Goal: Transaction & Acquisition: Purchase product/service

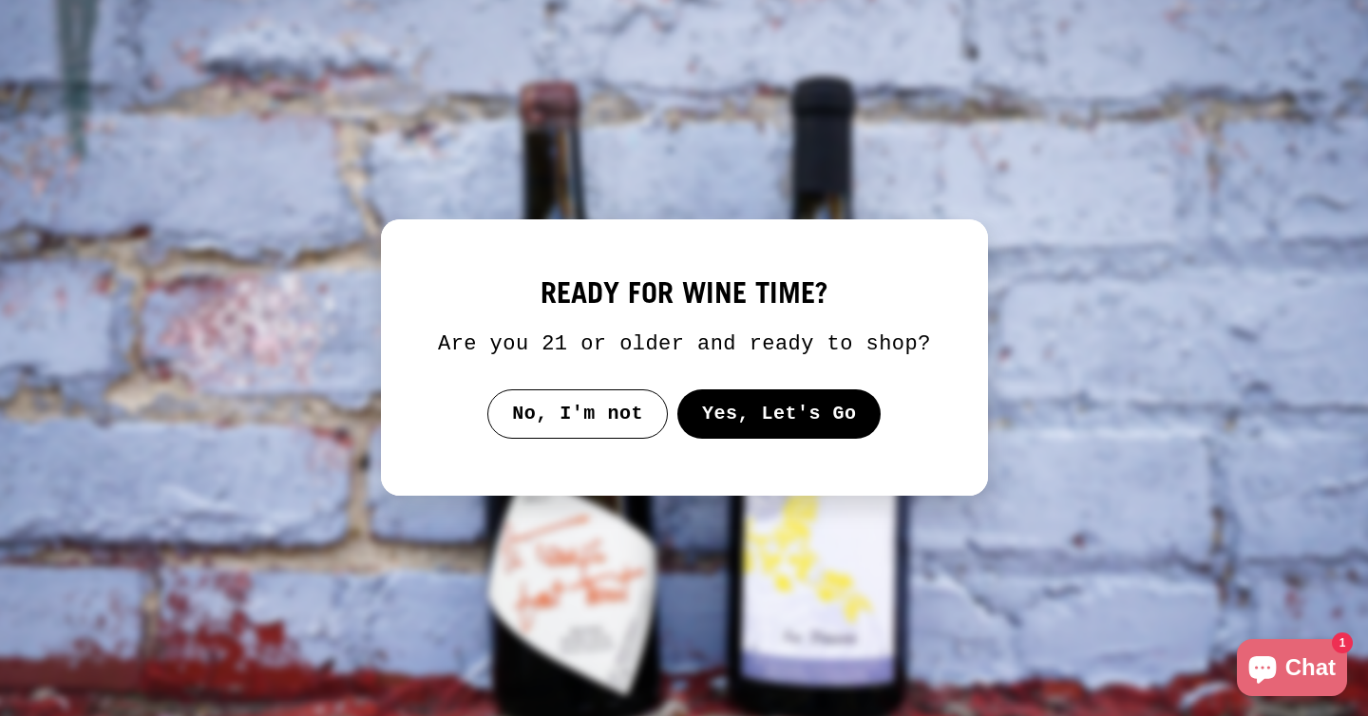
click at [775, 436] on button "Yes, Let's Go" at bounding box center [778, 413] width 204 height 49
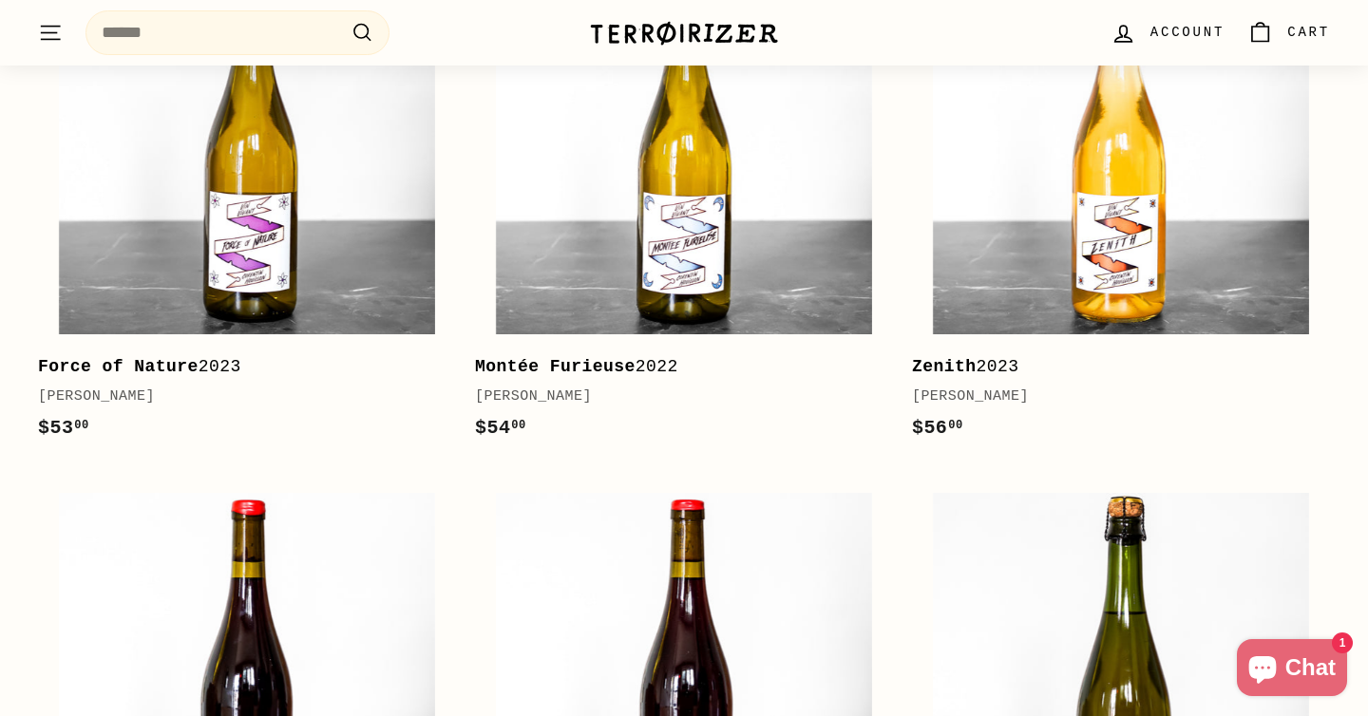
scroll to position [1113, 0]
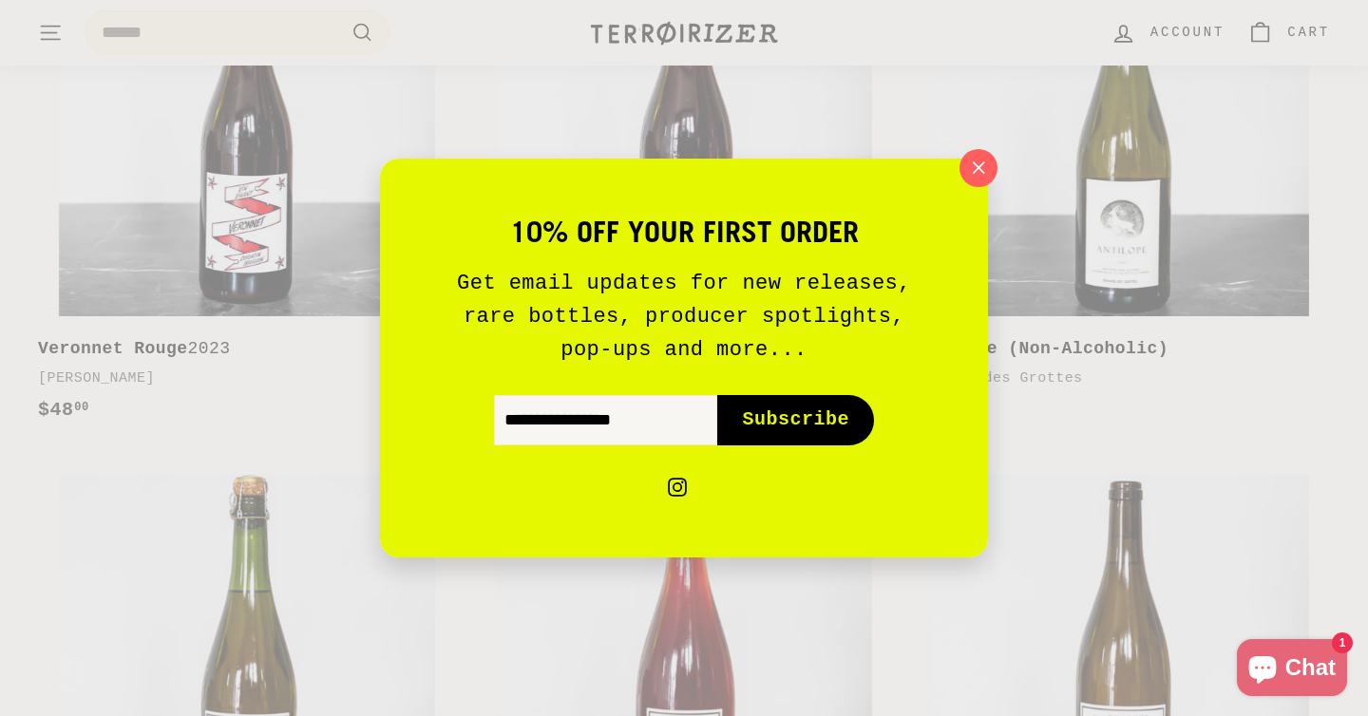
click at [996, 174] on div "10% off your first order Get email updates for new releases, rare bottles, prod…" at bounding box center [684, 358] width 1368 height 716
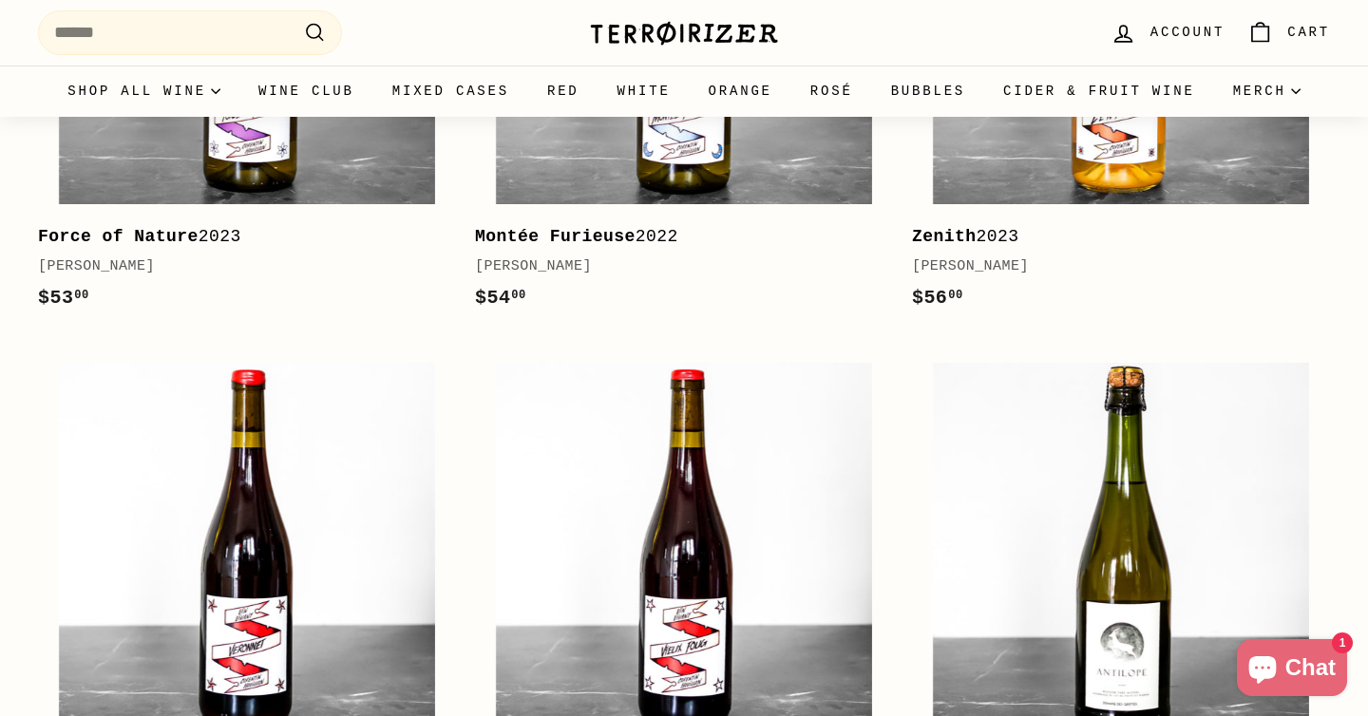
scroll to position [0, 0]
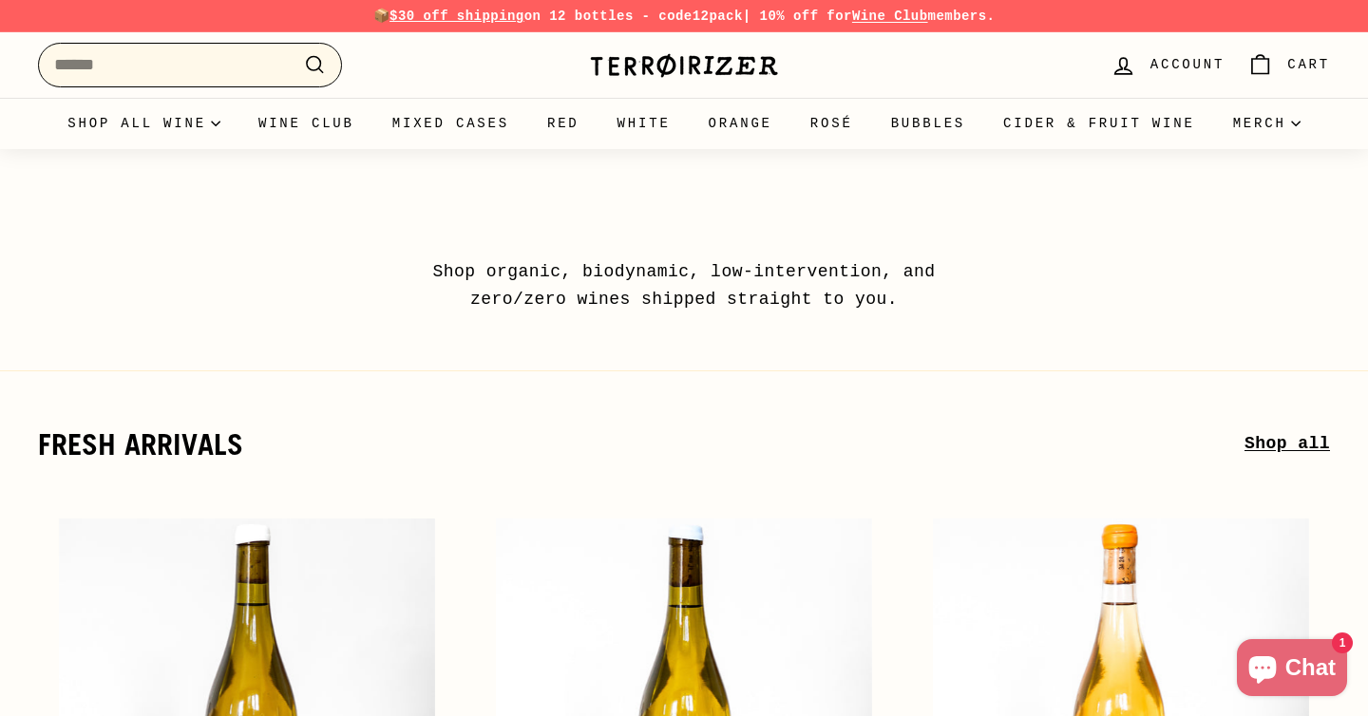
click at [232, 61] on input "Search" at bounding box center [190, 65] width 304 height 45
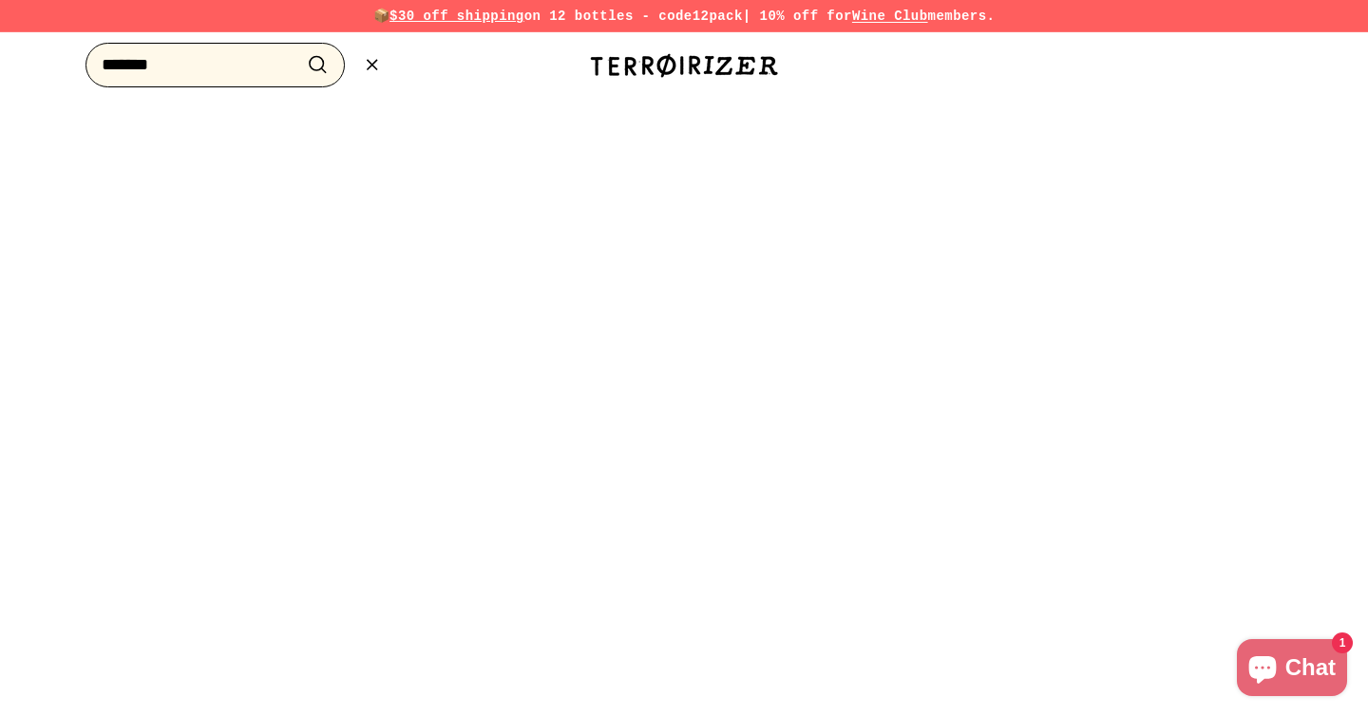
type input "*******"
click at [300, 50] on button ".cls-1{fill:none;stroke:#000;stroke-miterlimit:10;stroke-width:2px} Search" at bounding box center [317, 64] width 35 height 29
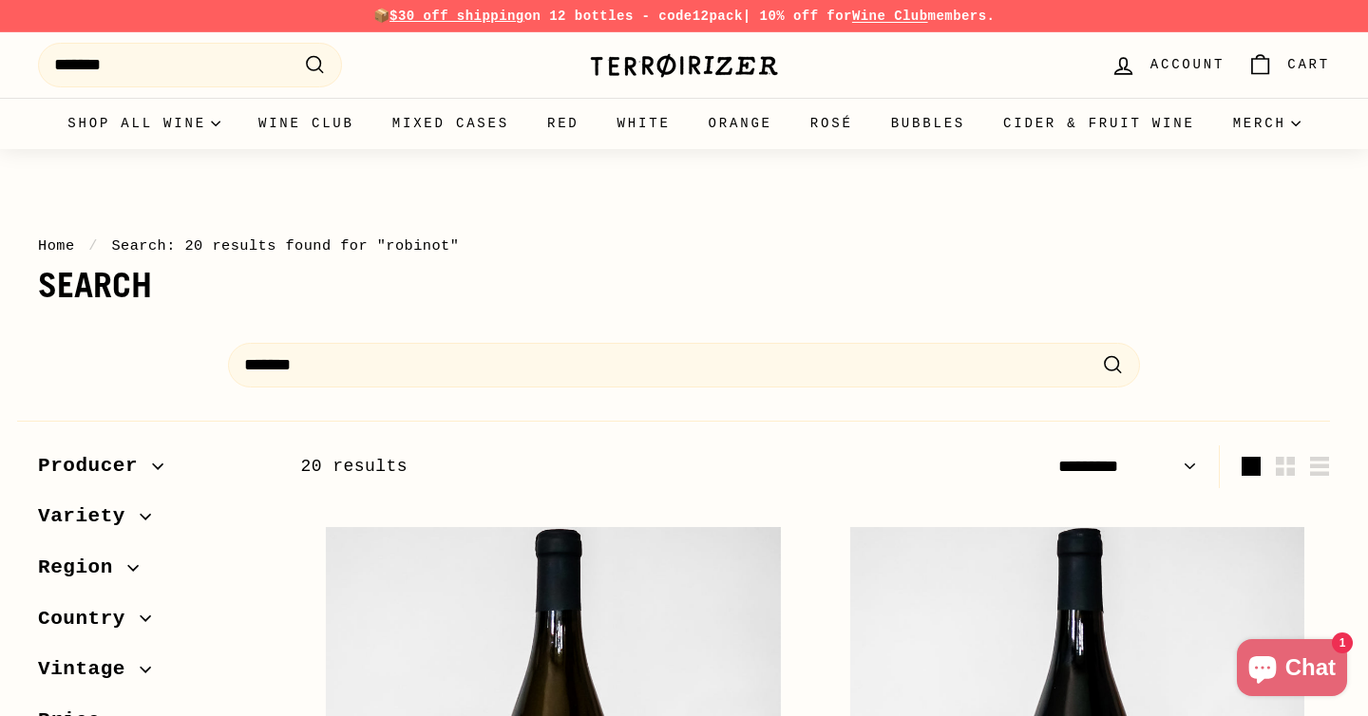
select select "*********"
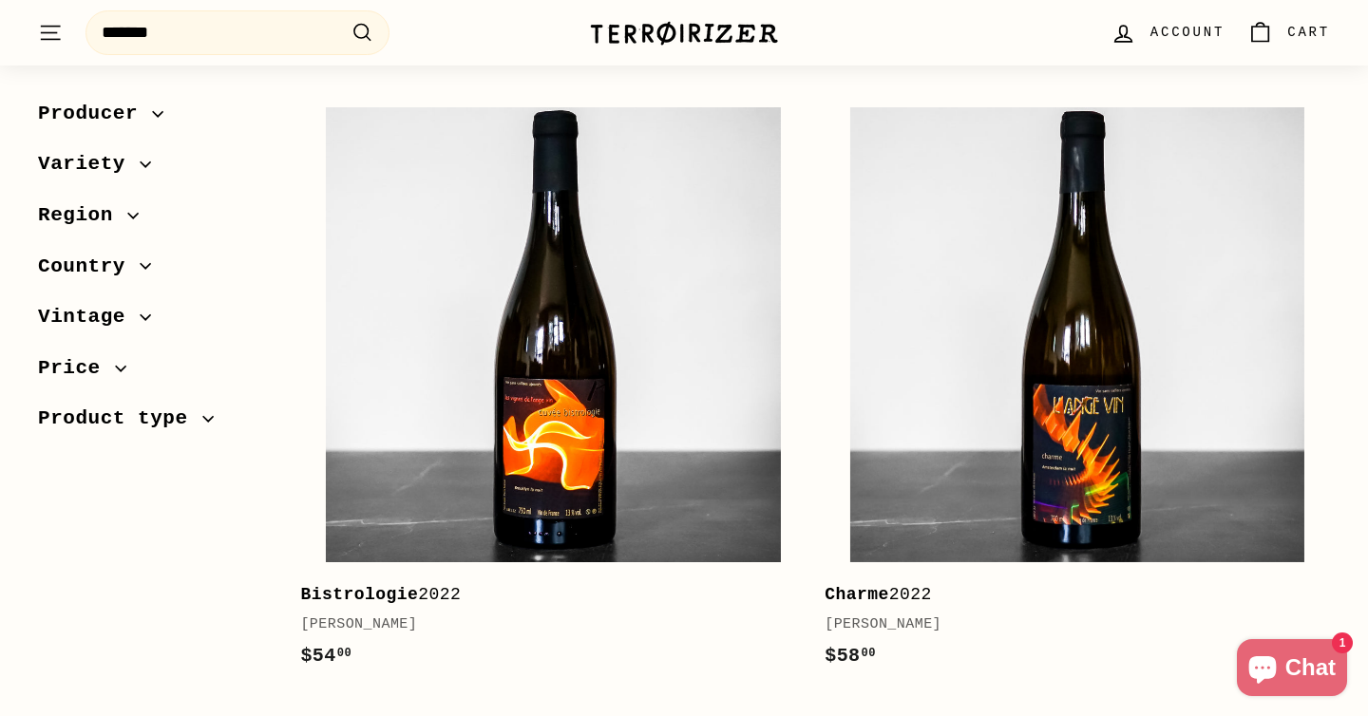
scroll to position [1052, 0]
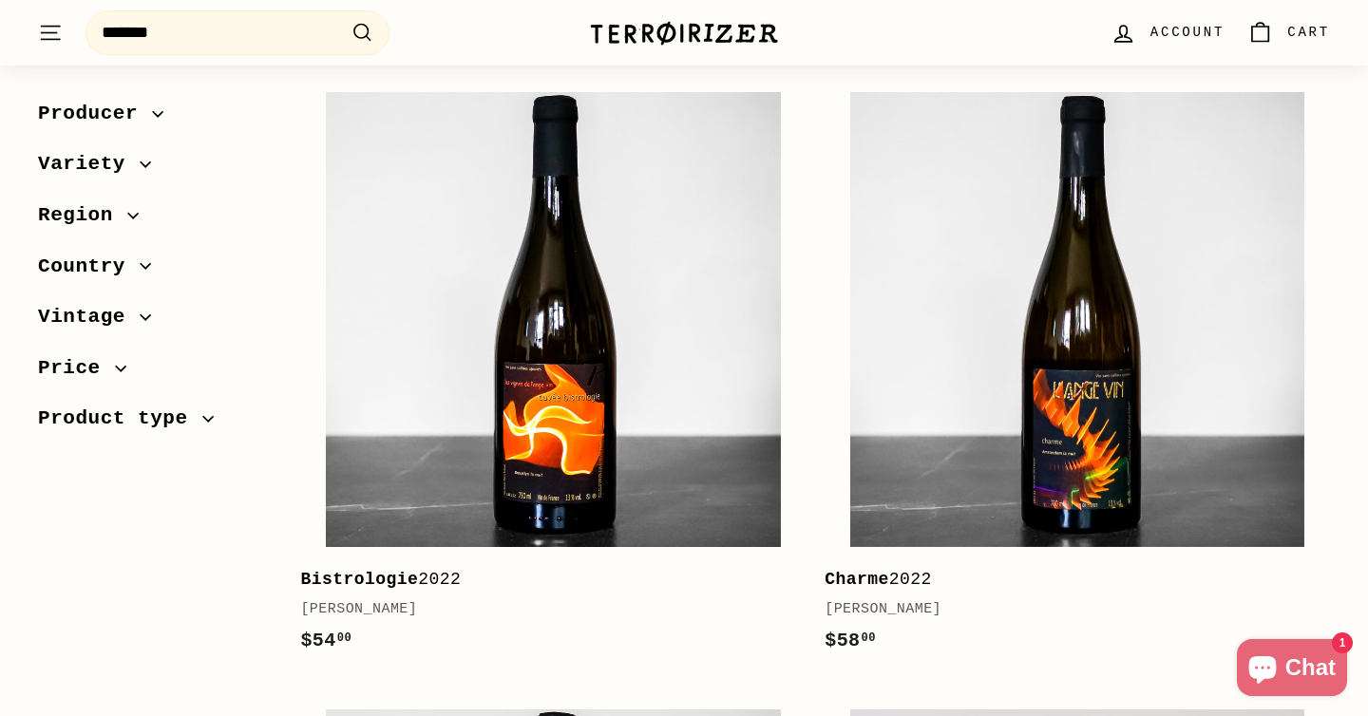
click at [109, 168] on span "Variety" at bounding box center [89, 165] width 102 height 32
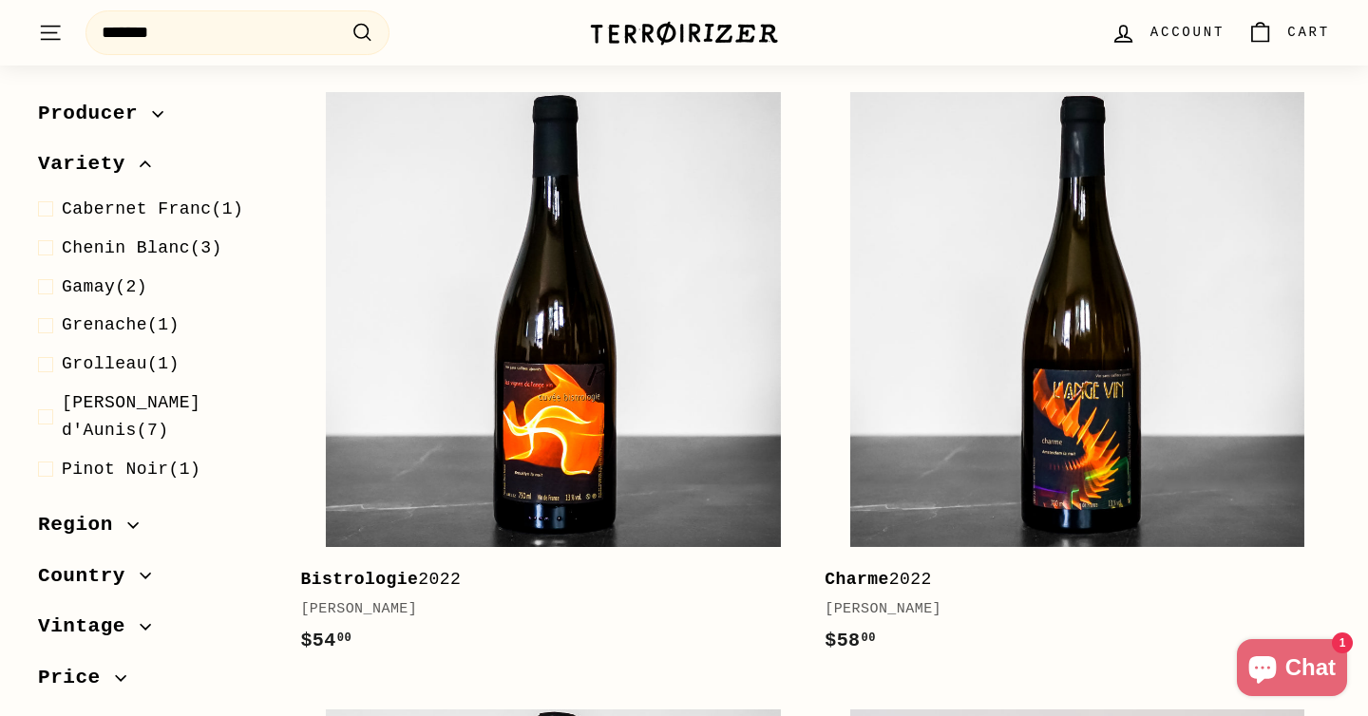
click at [112, 130] on button "Producer" at bounding box center [154, 118] width 232 height 51
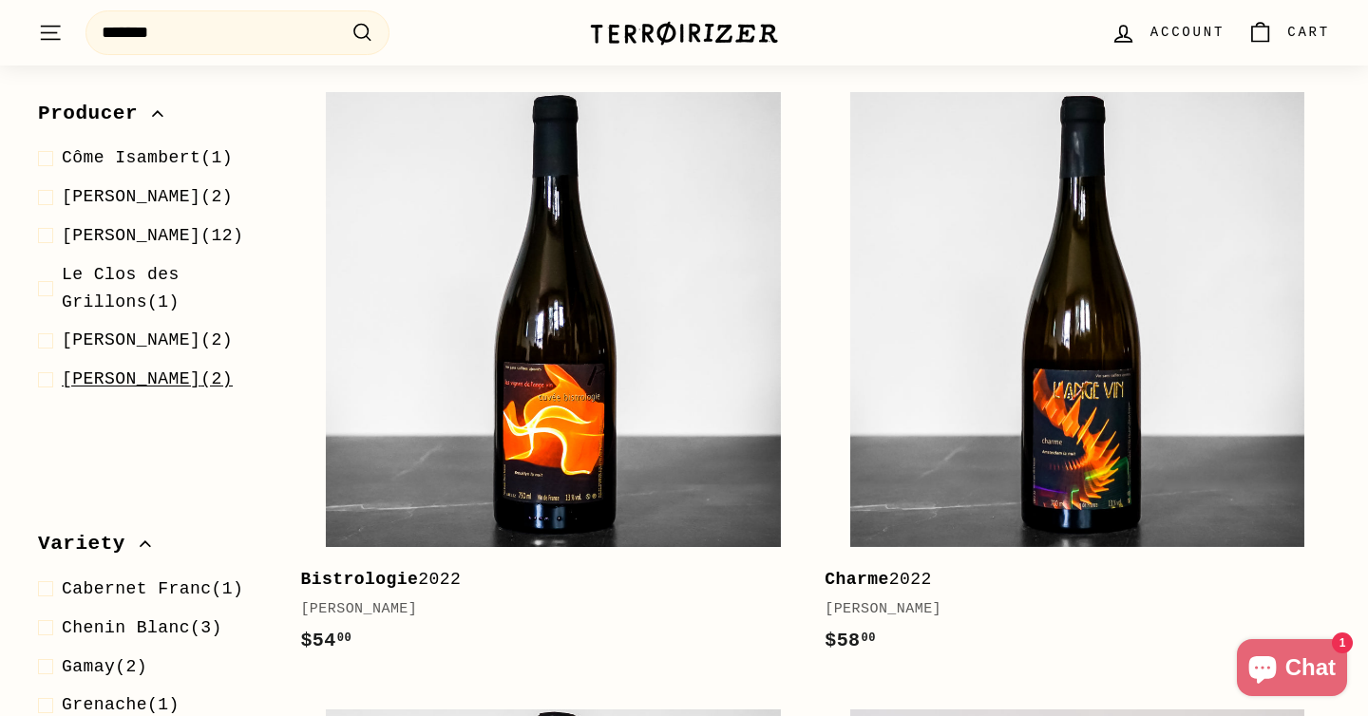
click at [157, 388] on span "[PERSON_NAME]" at bounding box center [131, 378] width 139 height 19
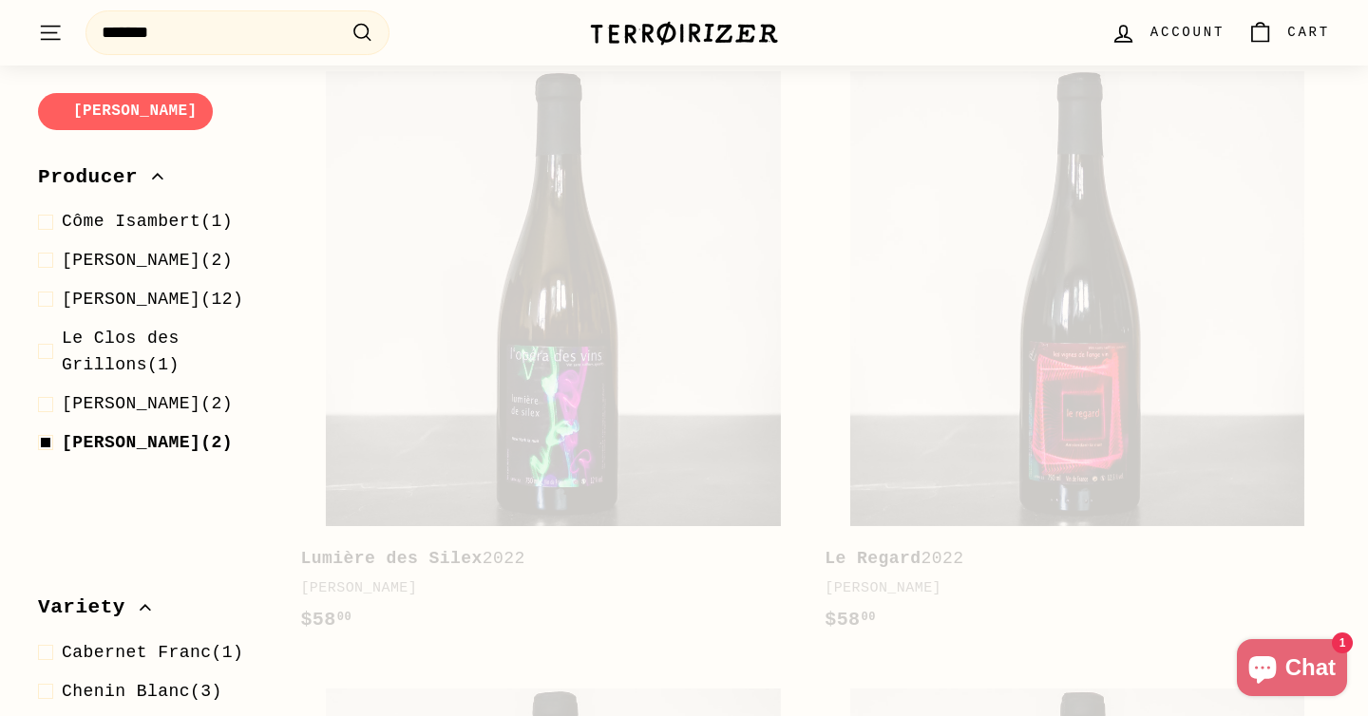
scroll to position [327, 0]
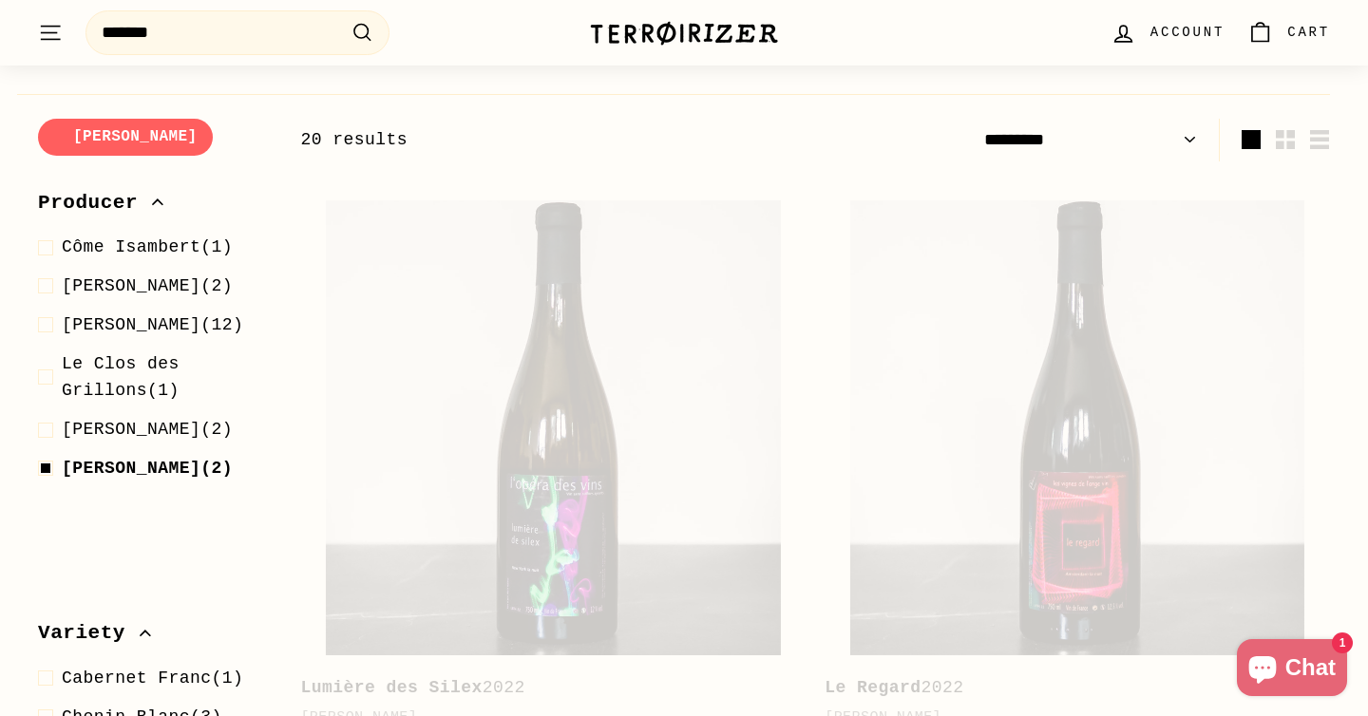
select select "*********"
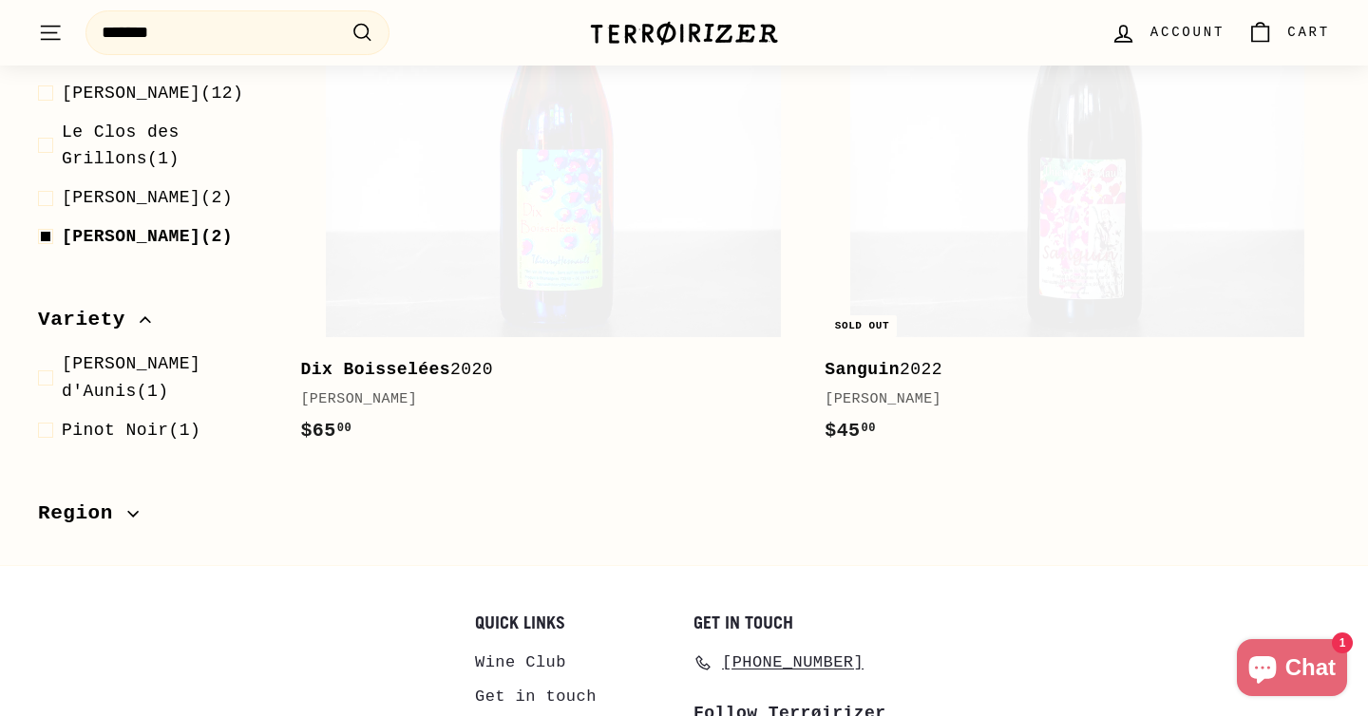
scroll to position [642, 0]
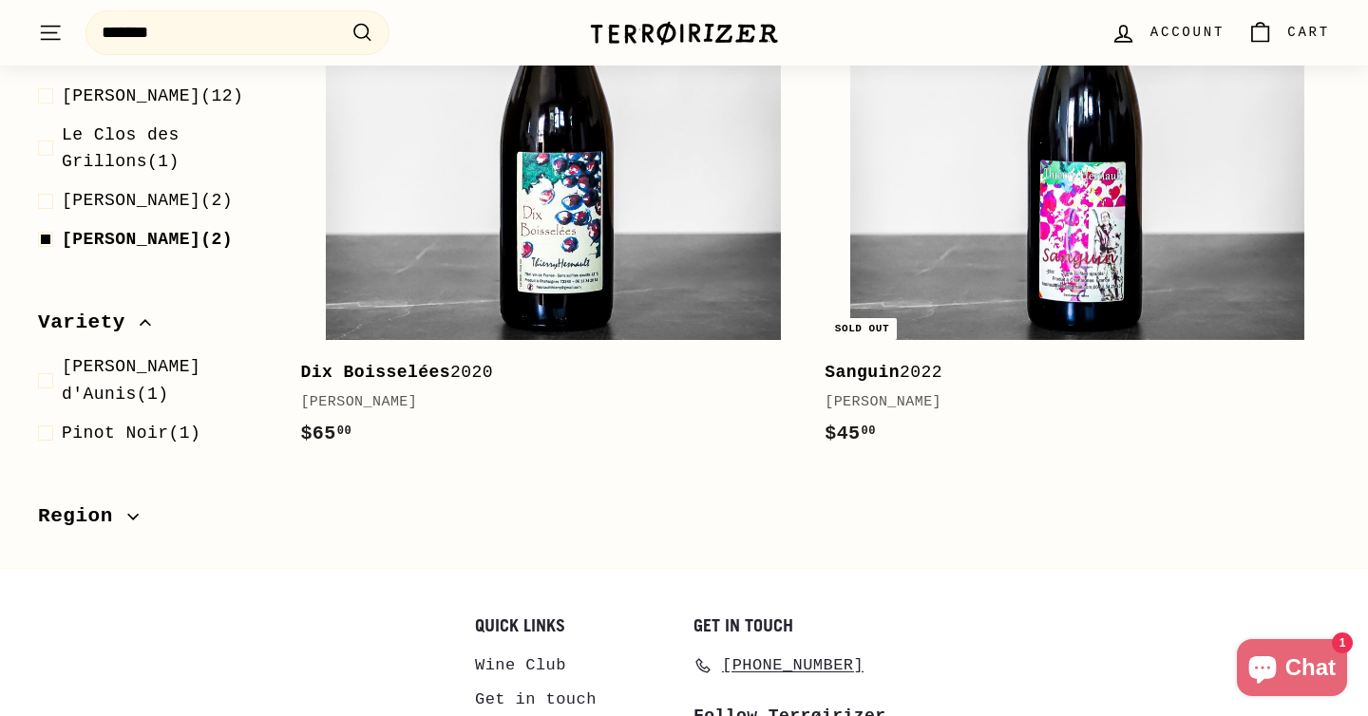
click at [362, 404] on div "[PERSON_NAME]" at bounding box center [543, 402] width 486 height 23
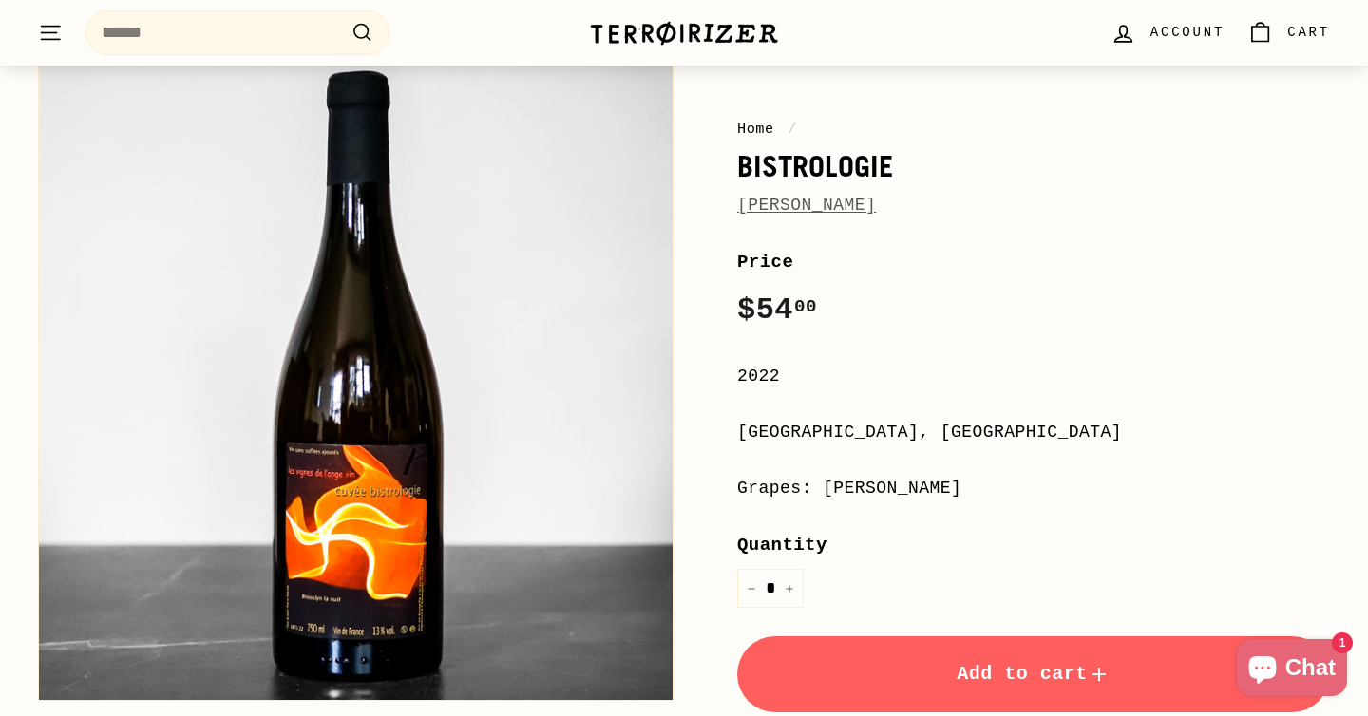
scroll to position [185, 0]
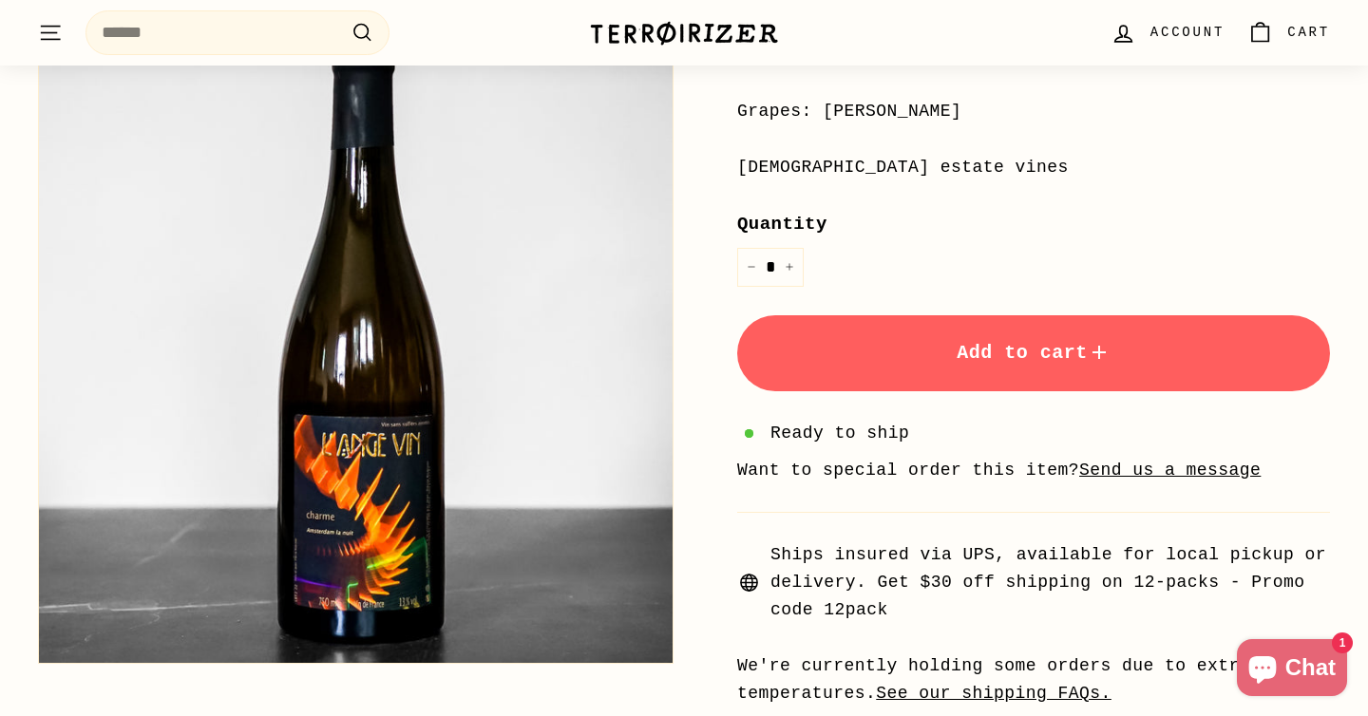
scroll to position [529, 0]
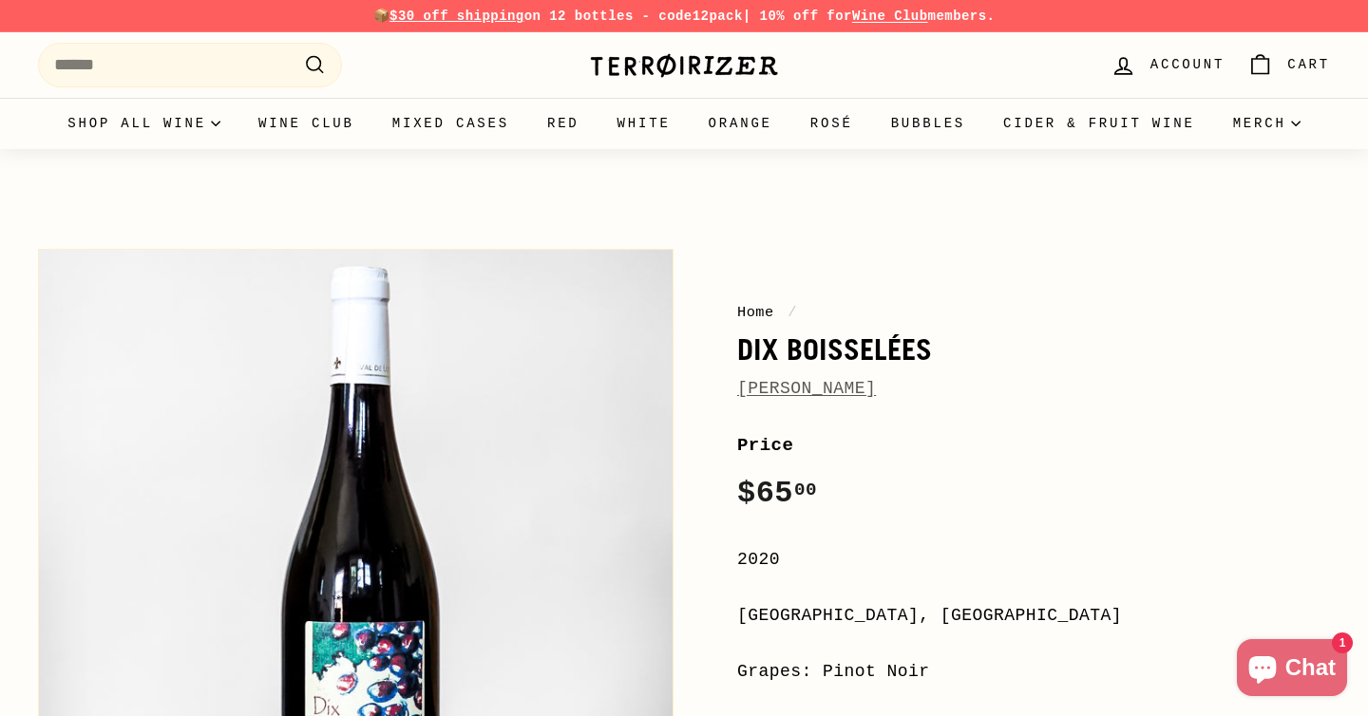
click at [876, 389] on link "[PERSON_NAME]" at bounding box center [806, 388] width 139 height 19
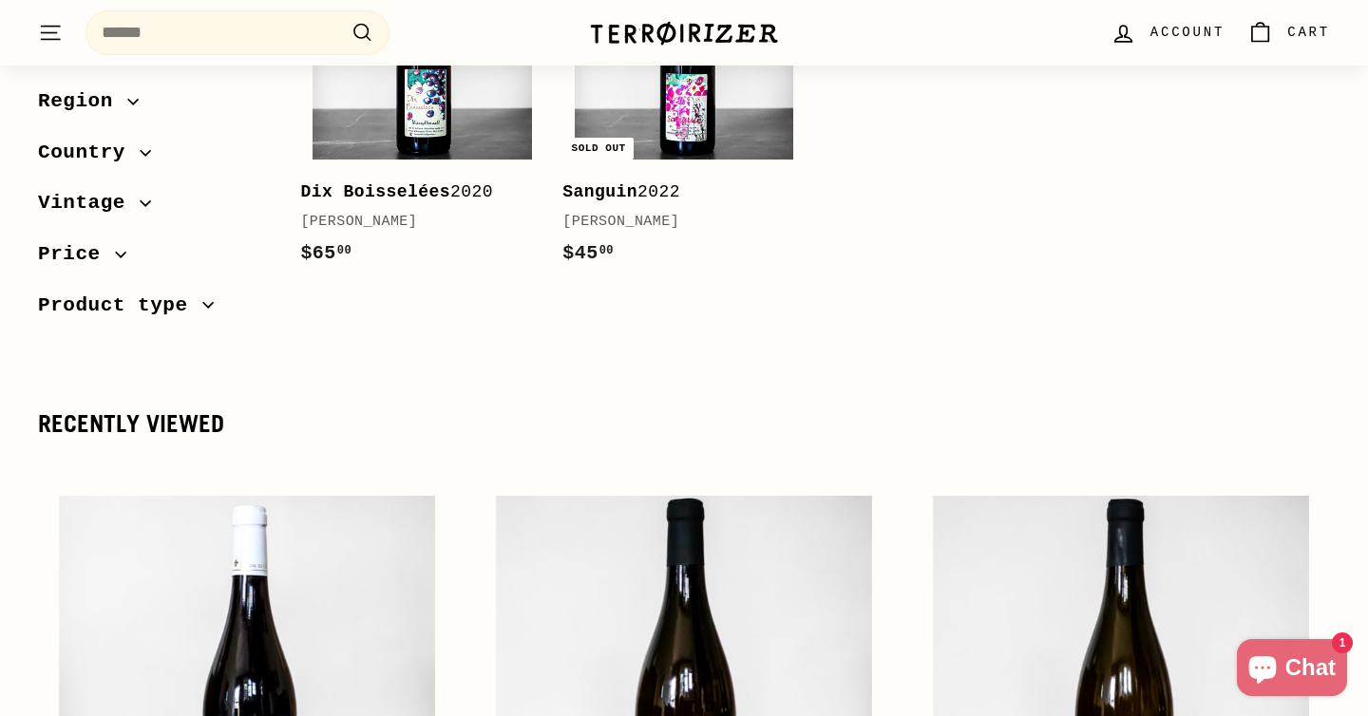
scroll to position [356, 0]
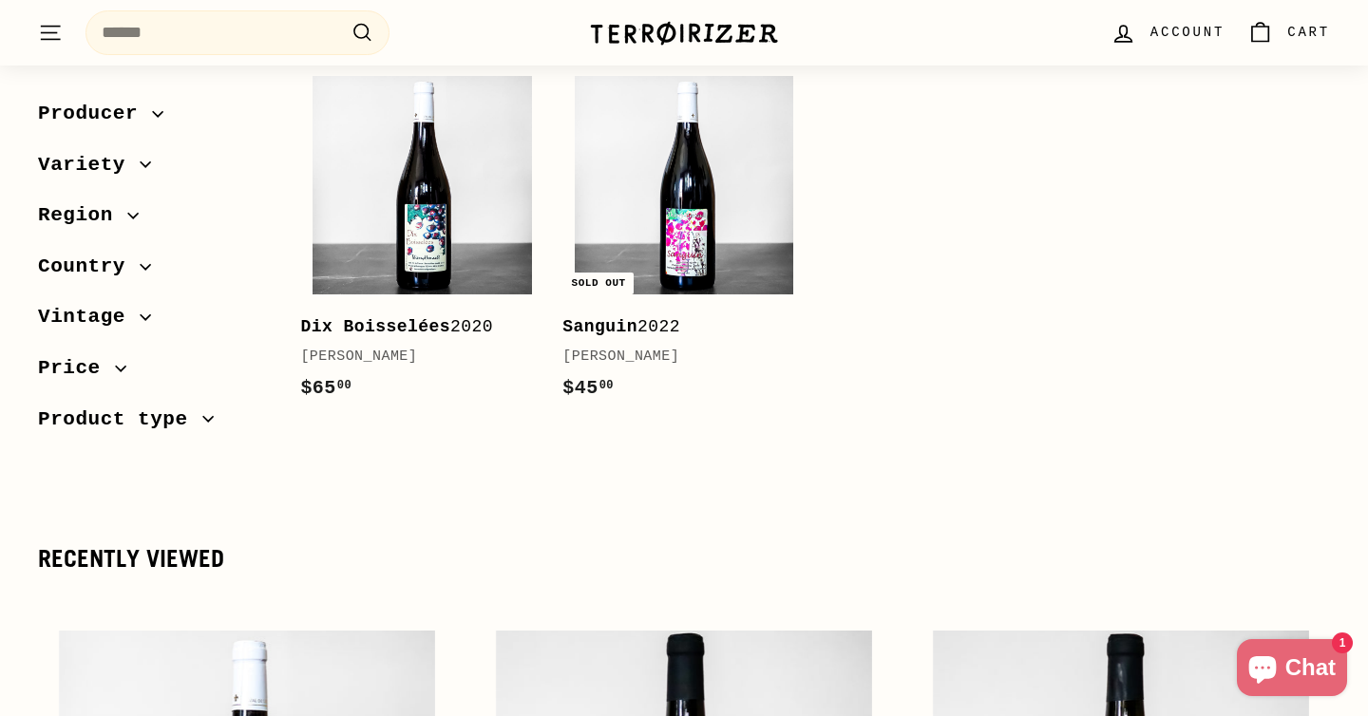
click at [108, 214] on span "Region" at bounding box center [82, 215] width 89 height 32
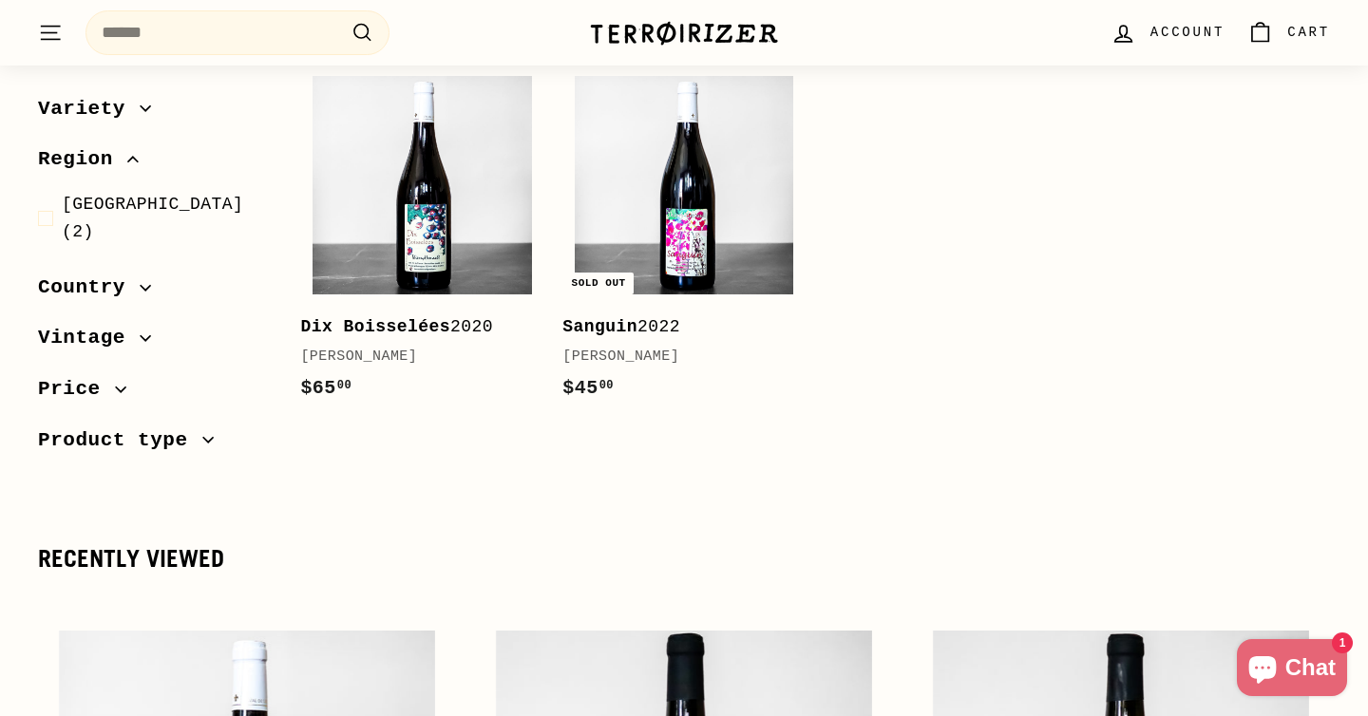
click at [52, 27] on icon ". . ." at bounding box center [50, 33] width 25 height 26
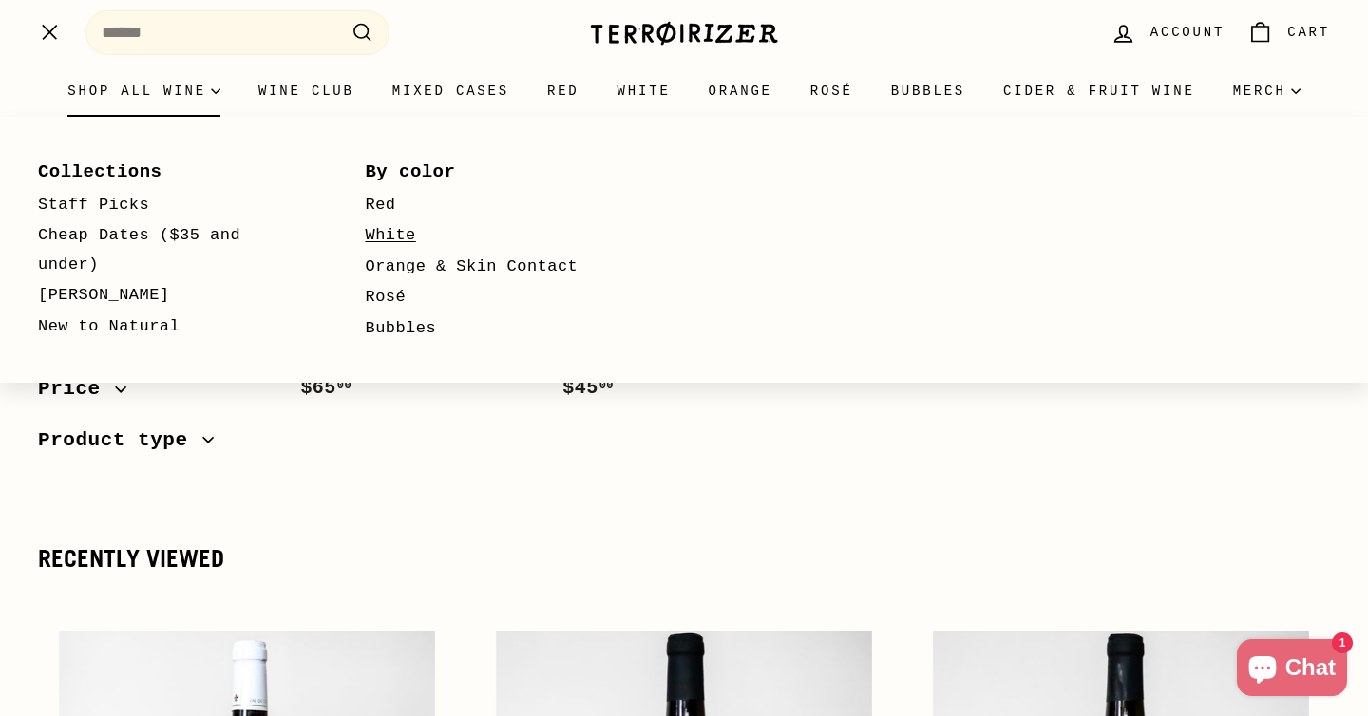
click at [391, 240] on link "White" at bounding box center [502, 235] width 273 height 31
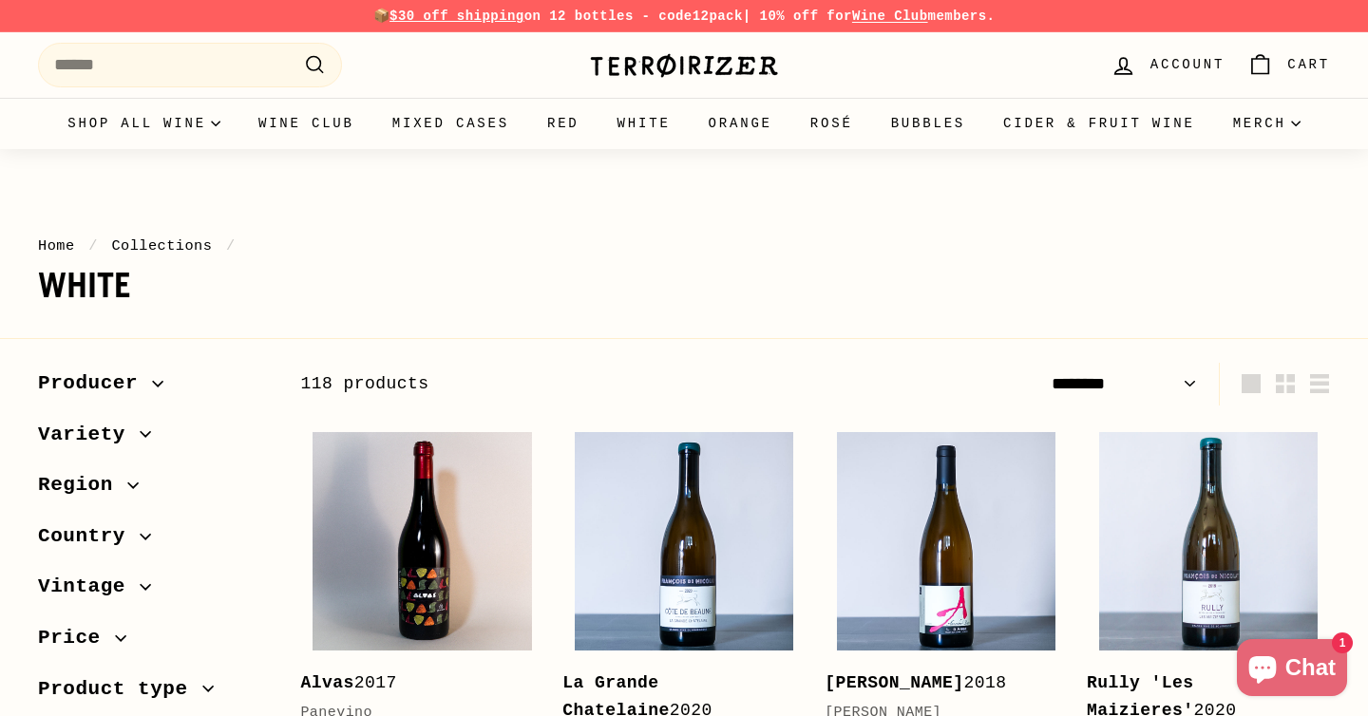
select select "******"
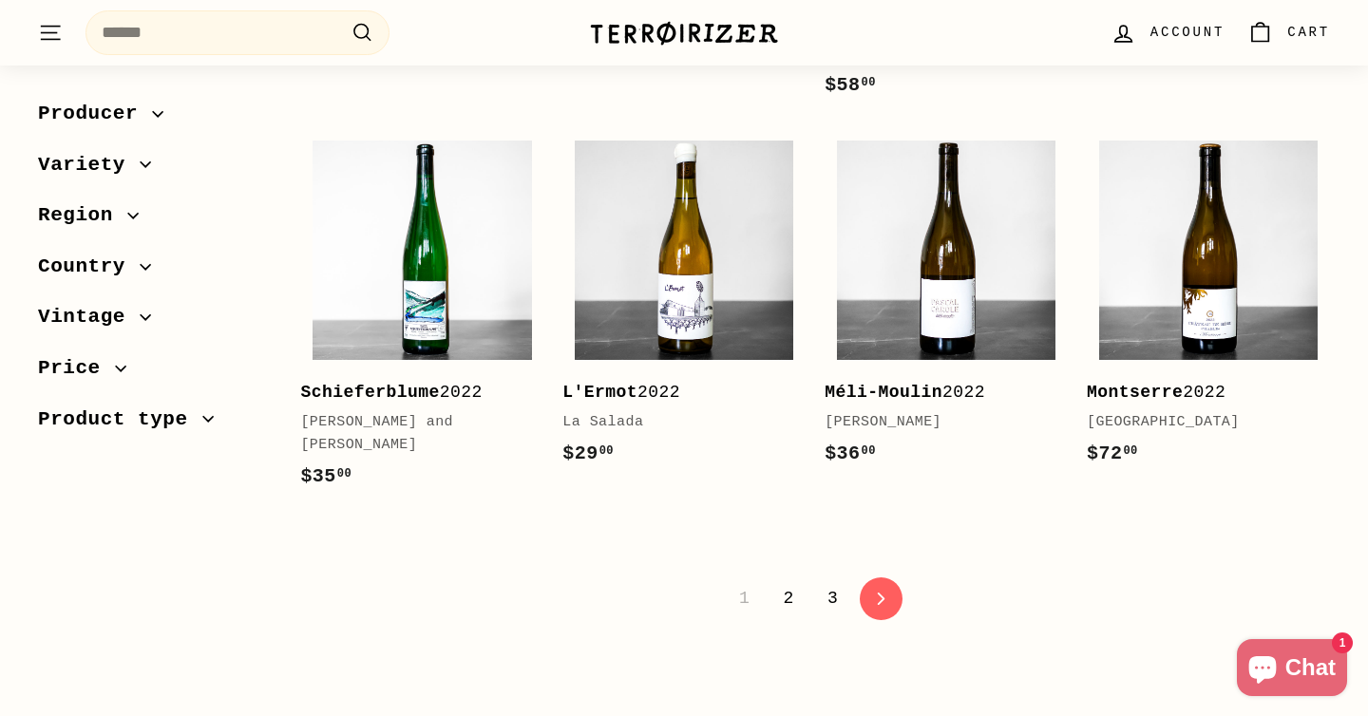
scroll to position [3918, 0]
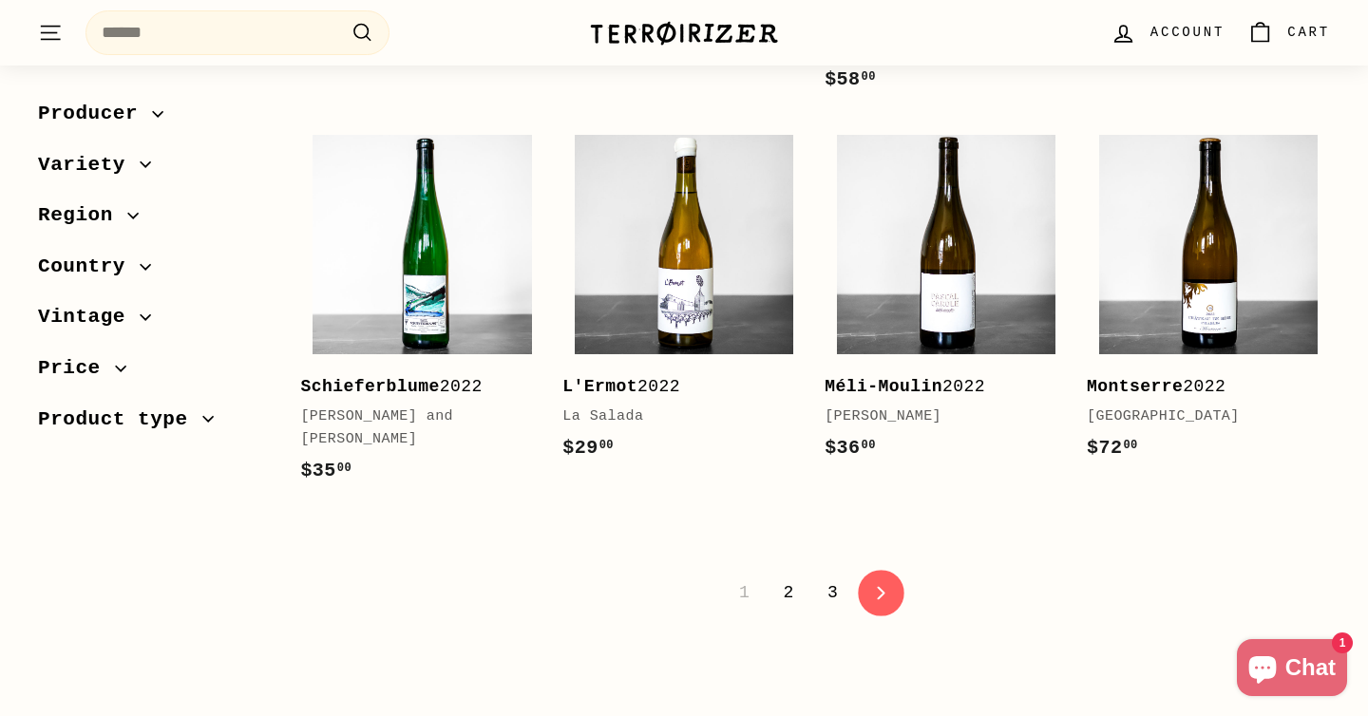
click at [869, 570] on link "icon-chevron Next" at bounding box center [882, 593] width 47 height 47
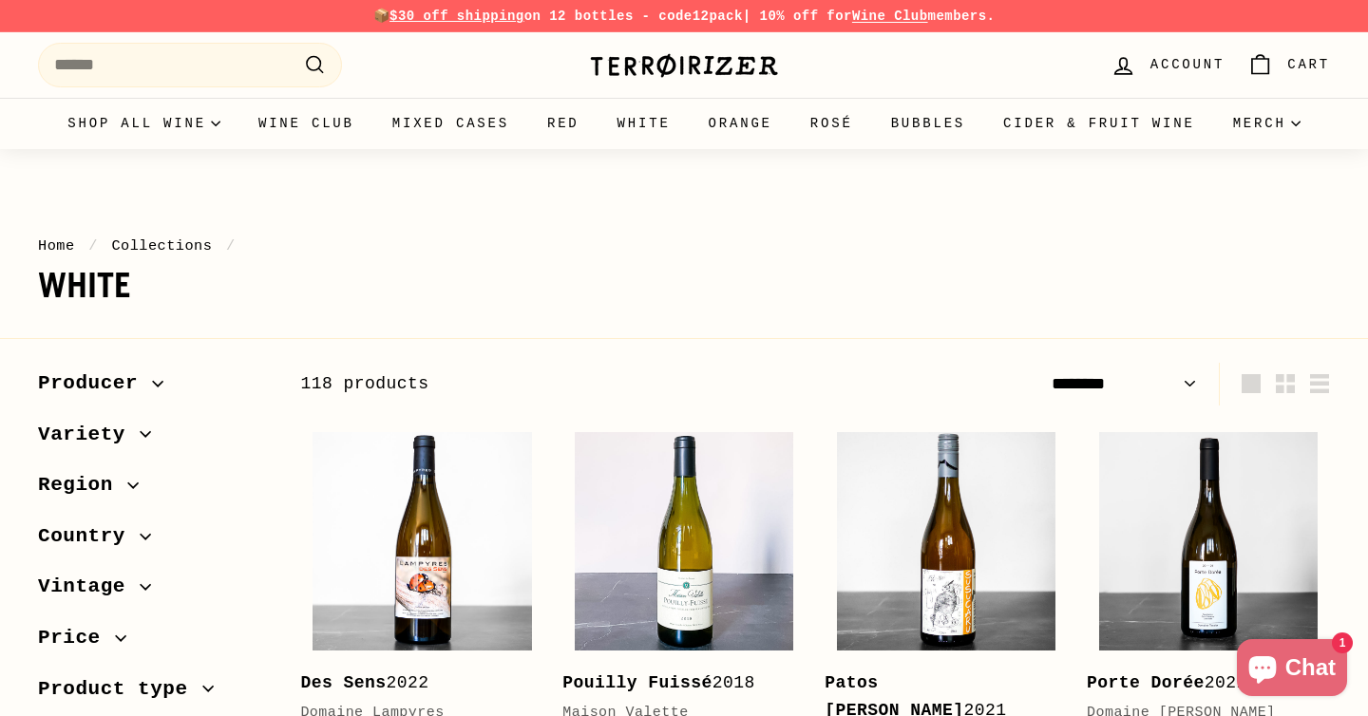
select select "******"
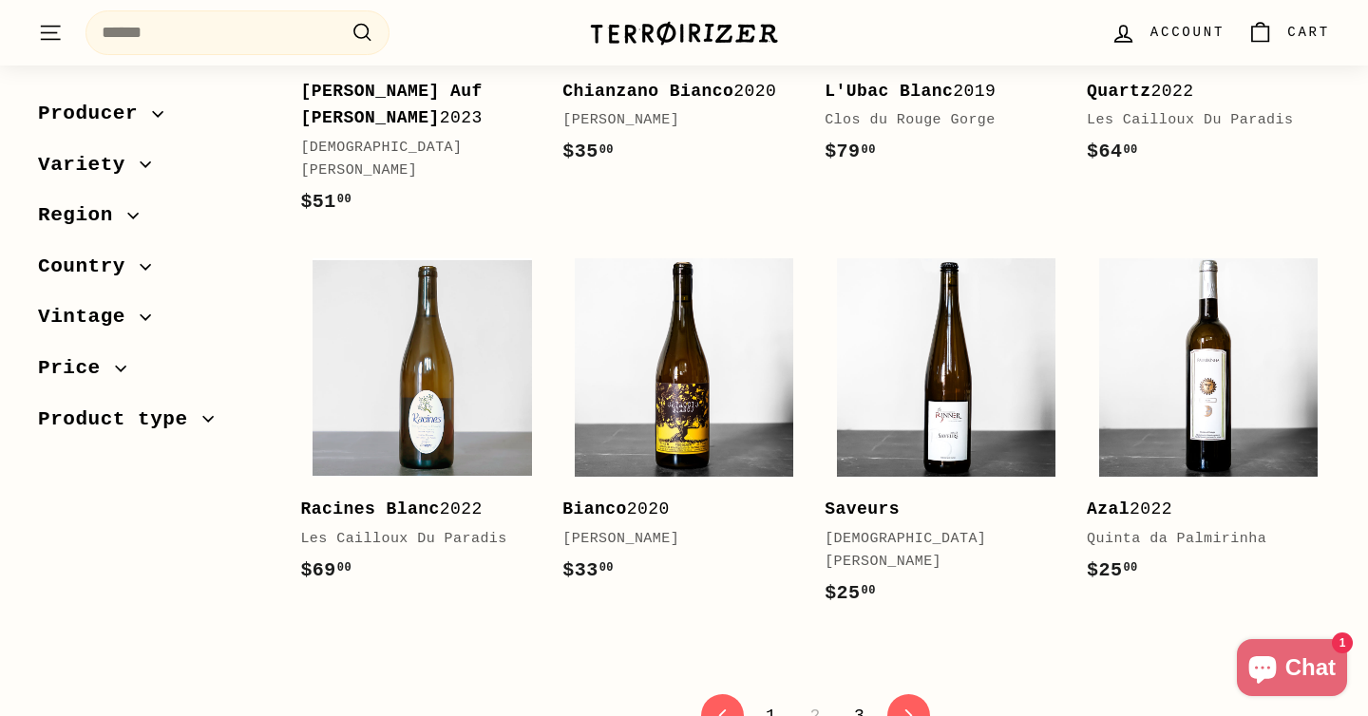
scroll to position [3783, 0]
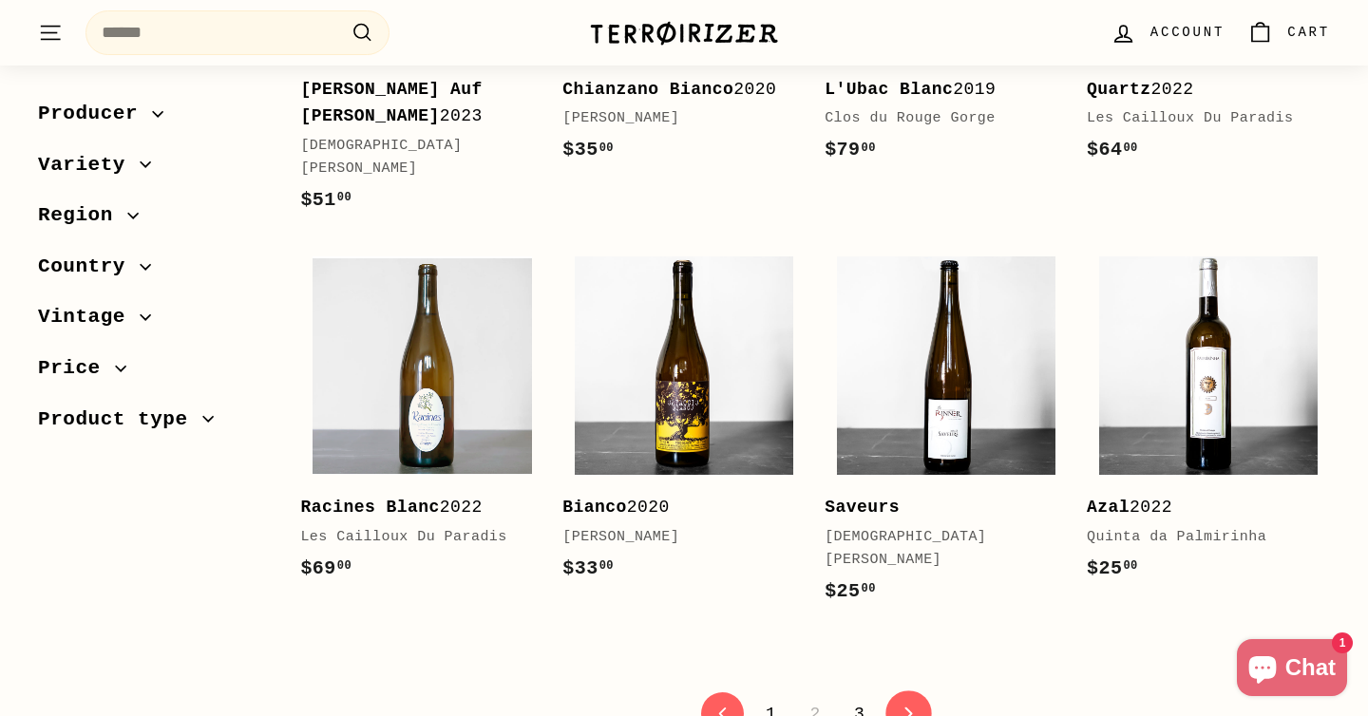
click at [909, 708] on icon "icon-chevron" at bounding box center [907, 714] width 13 height 13
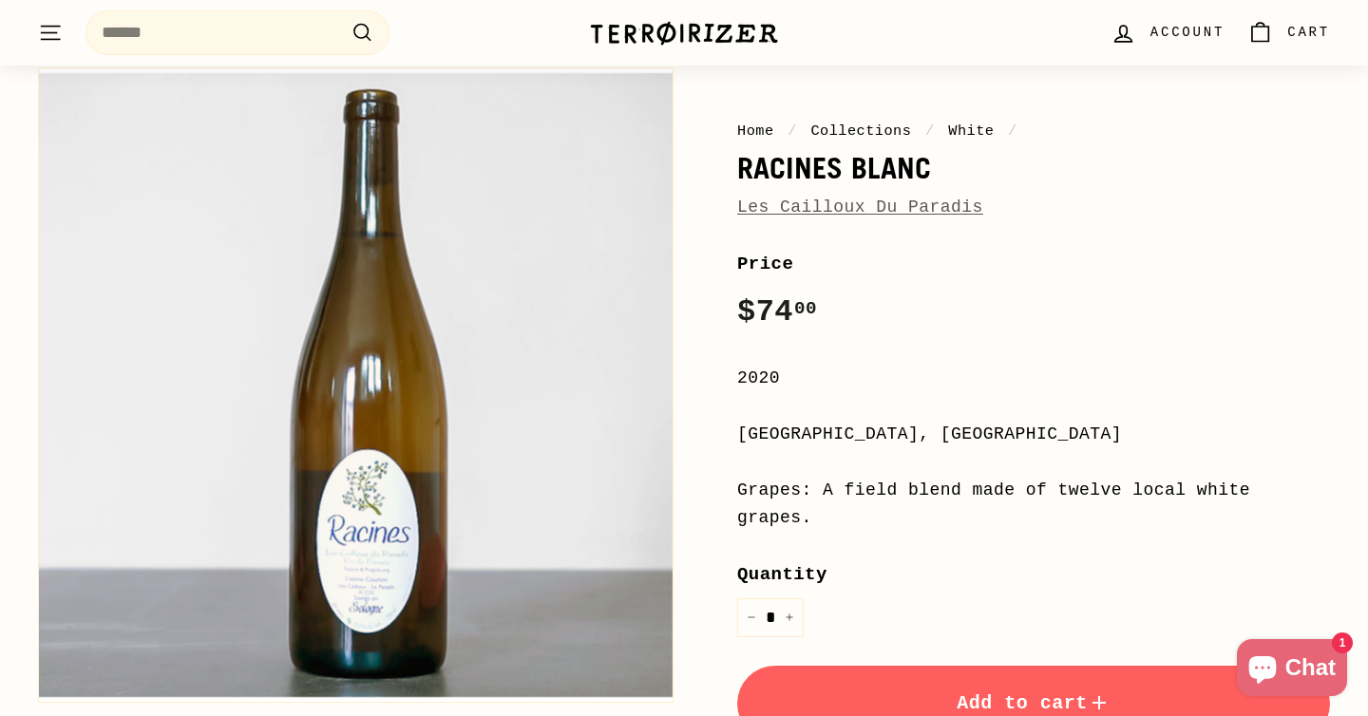
scroll to position [182, 0]
click at [823, 201] on link "Les Cailloux Du Paradis" at bounding box center [860, 206] width 246 height 19
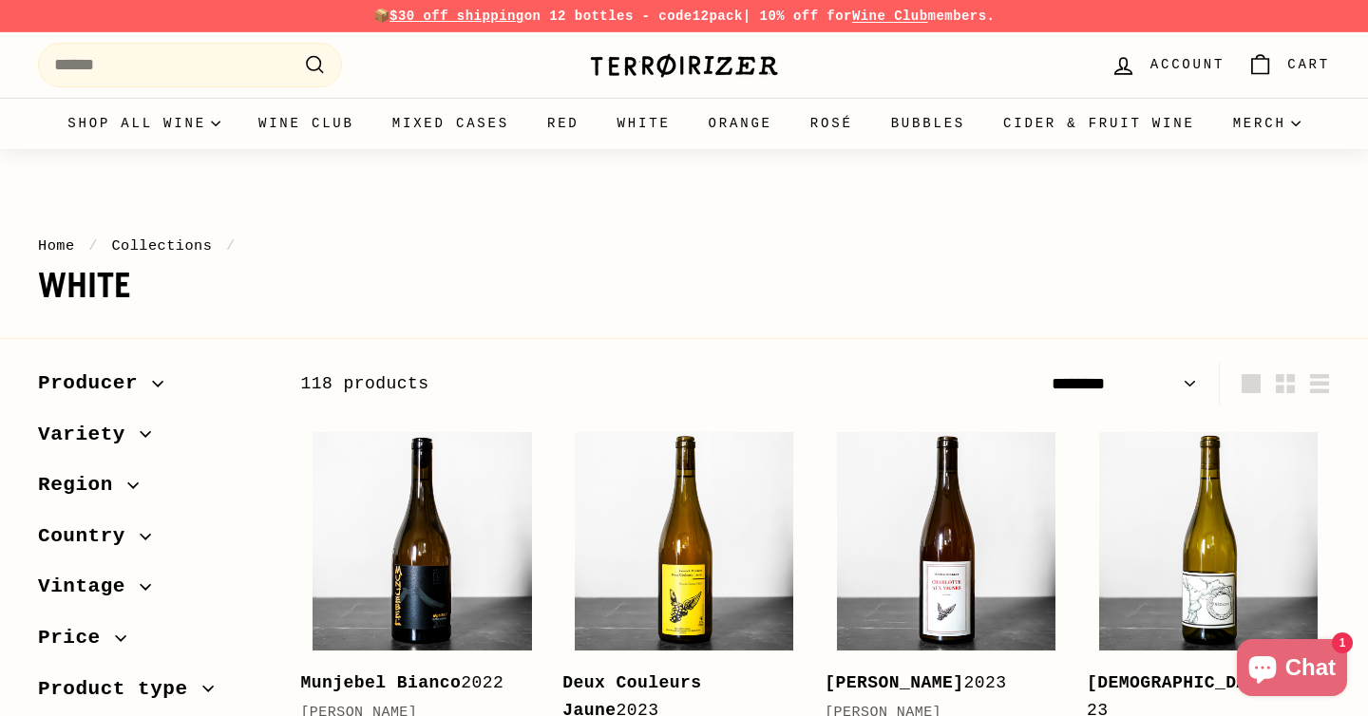
select select "******"
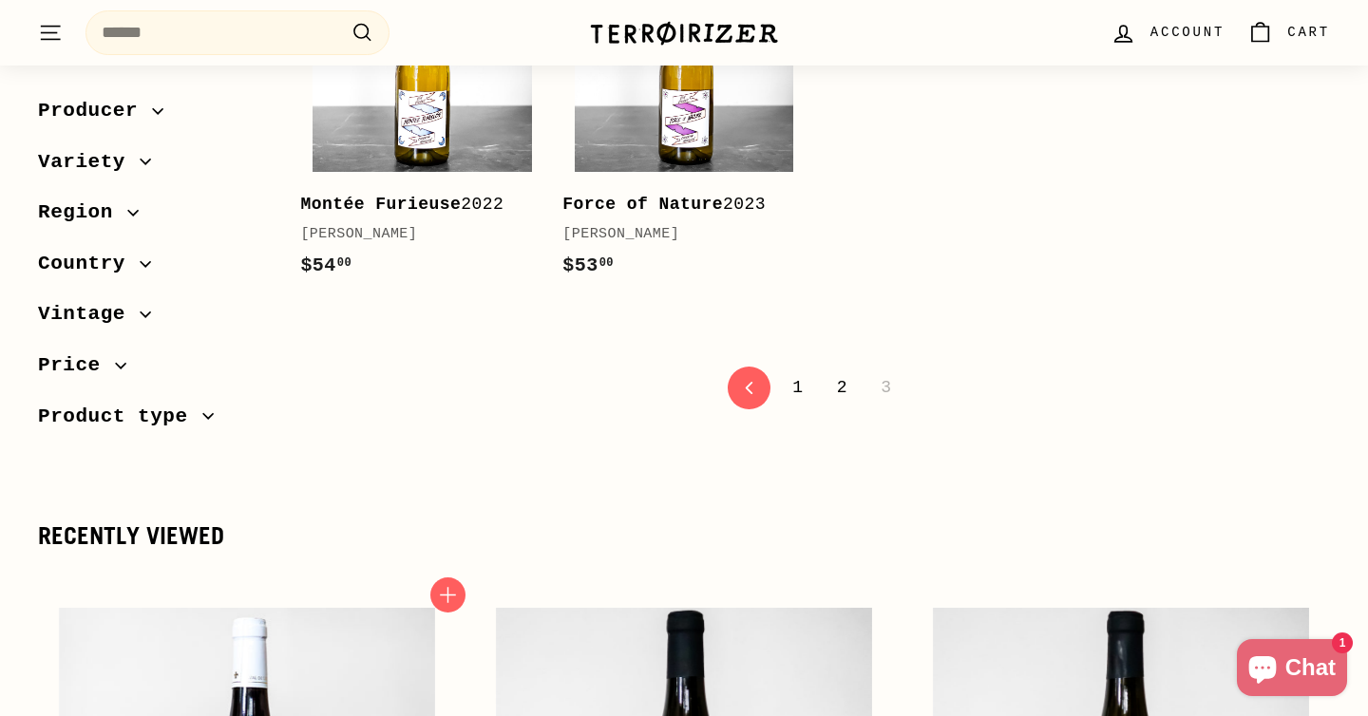
scroll to position [3872, 0]
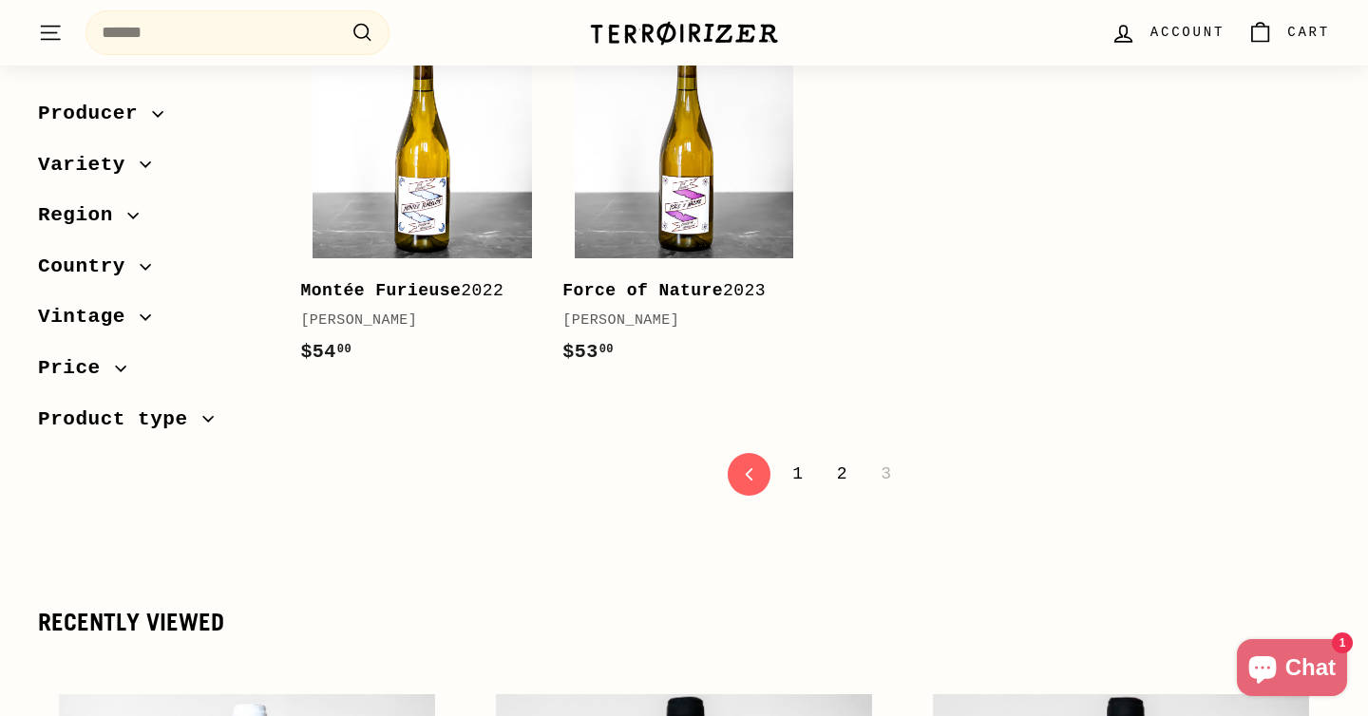
click at [63, 34] on button ". . . Site navigation" at bounding box center [50, 33] width 47 height 56
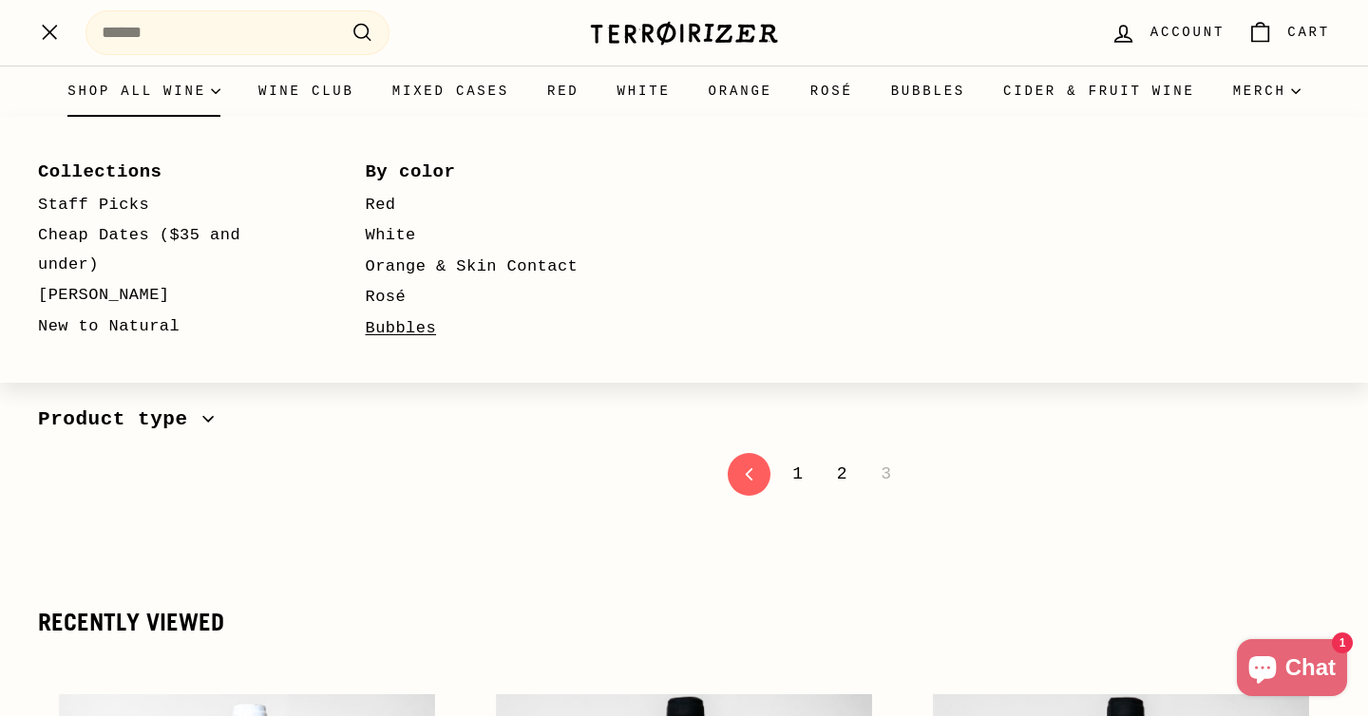
click at [426, 333] on link "Bubbles" at bounding box center [502, 328] width 273 height 31
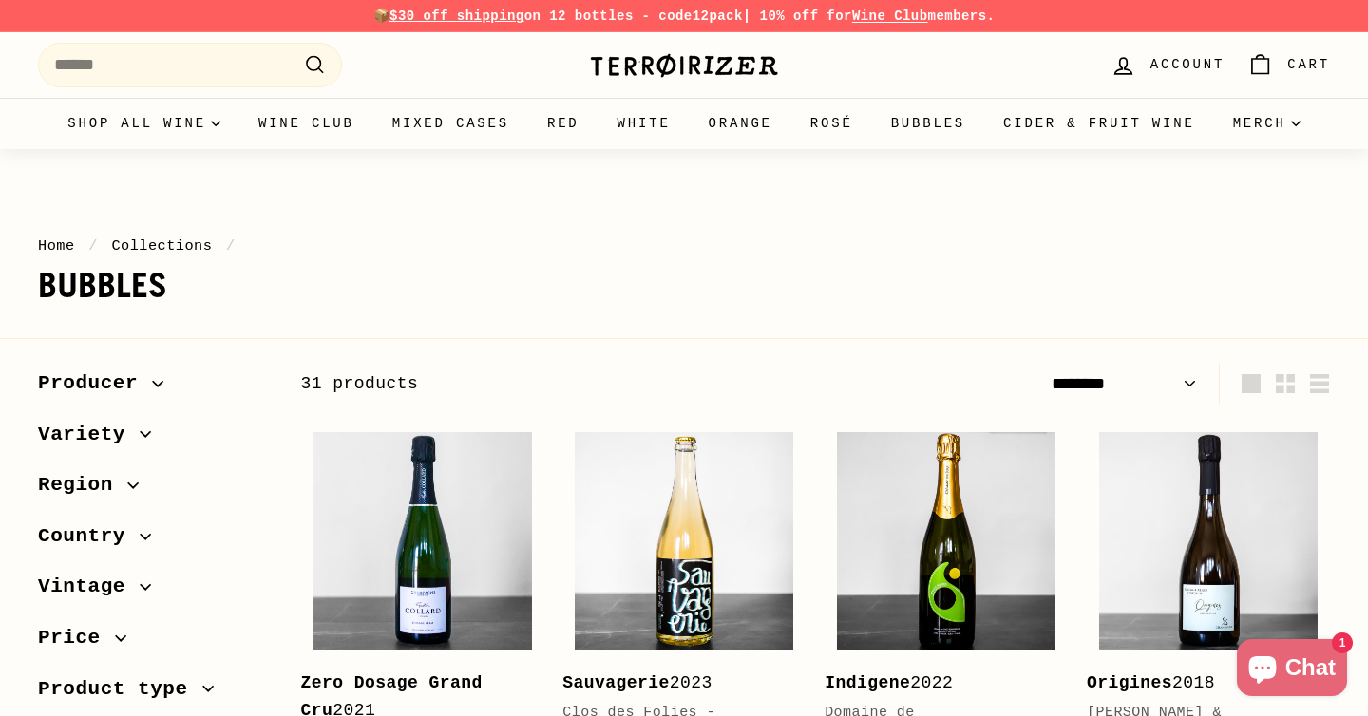
select select "******"
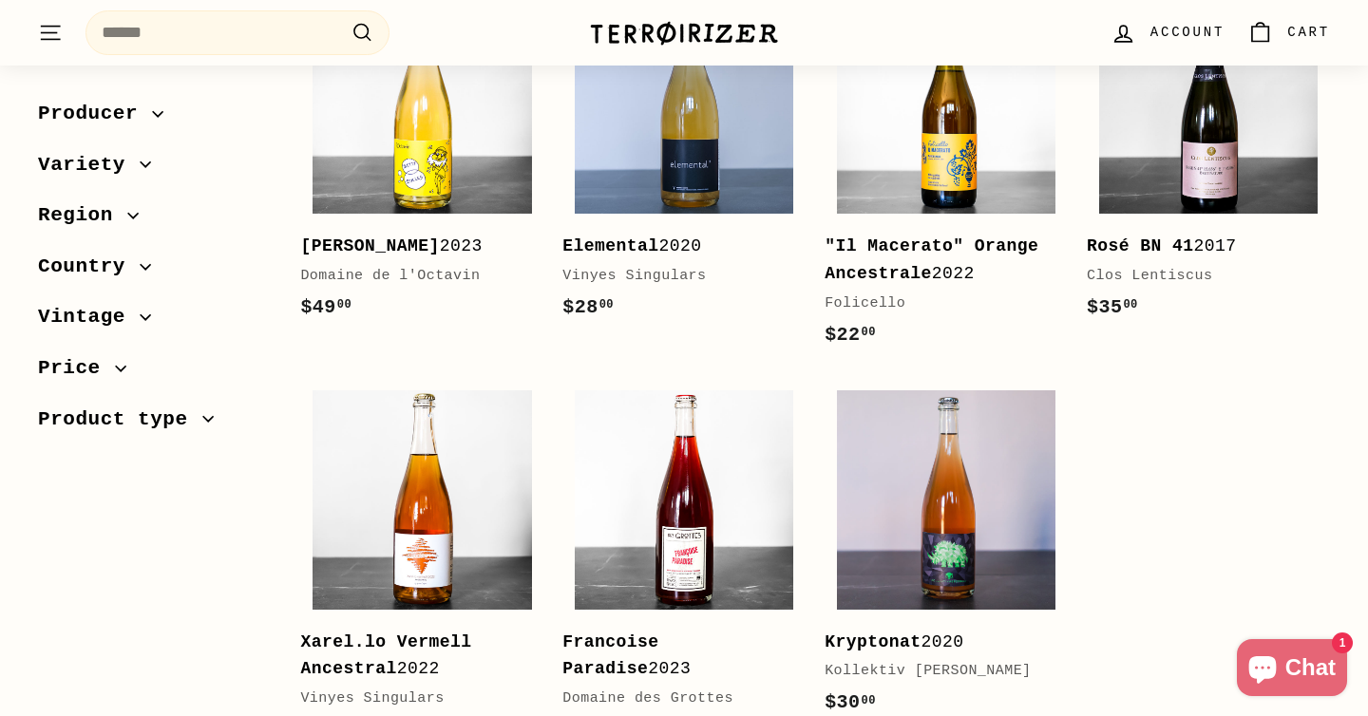
scroll to position [2866, 0]
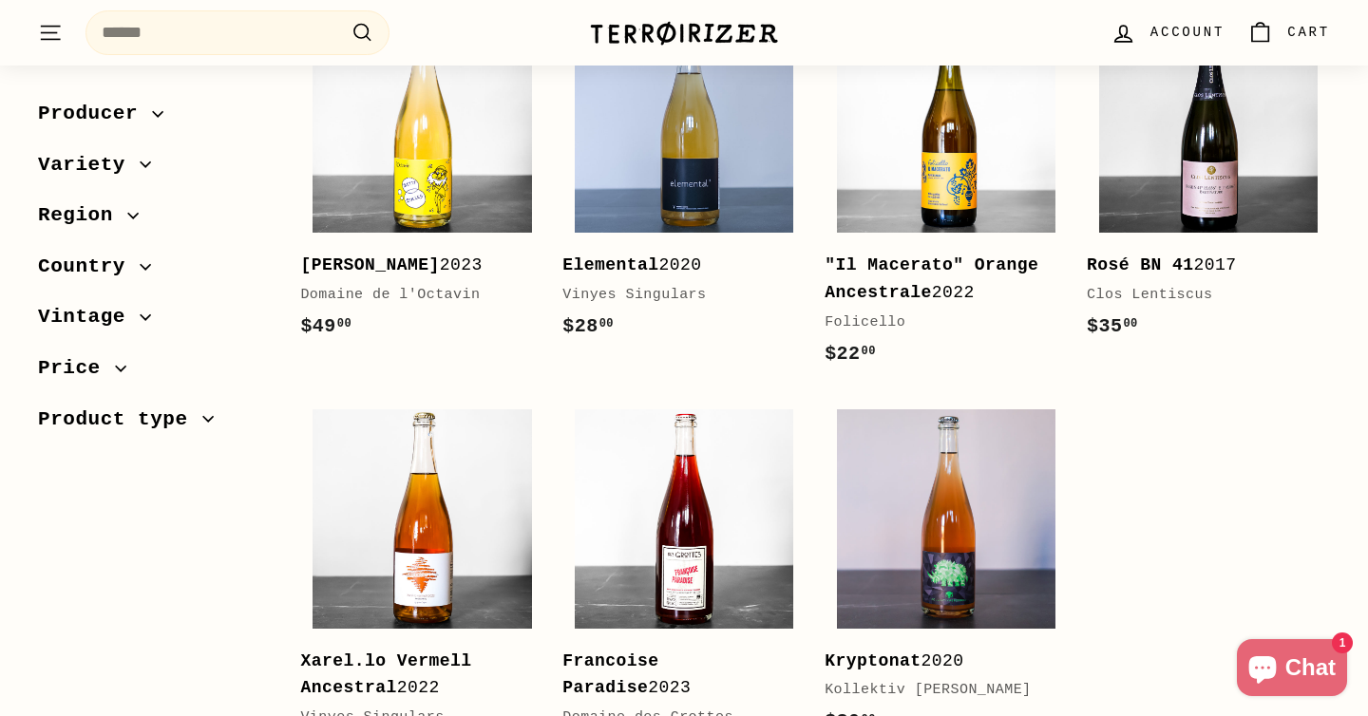
click at [55, 35] on icon ". . ." at bounding box center [50, 33] width 25 height 26
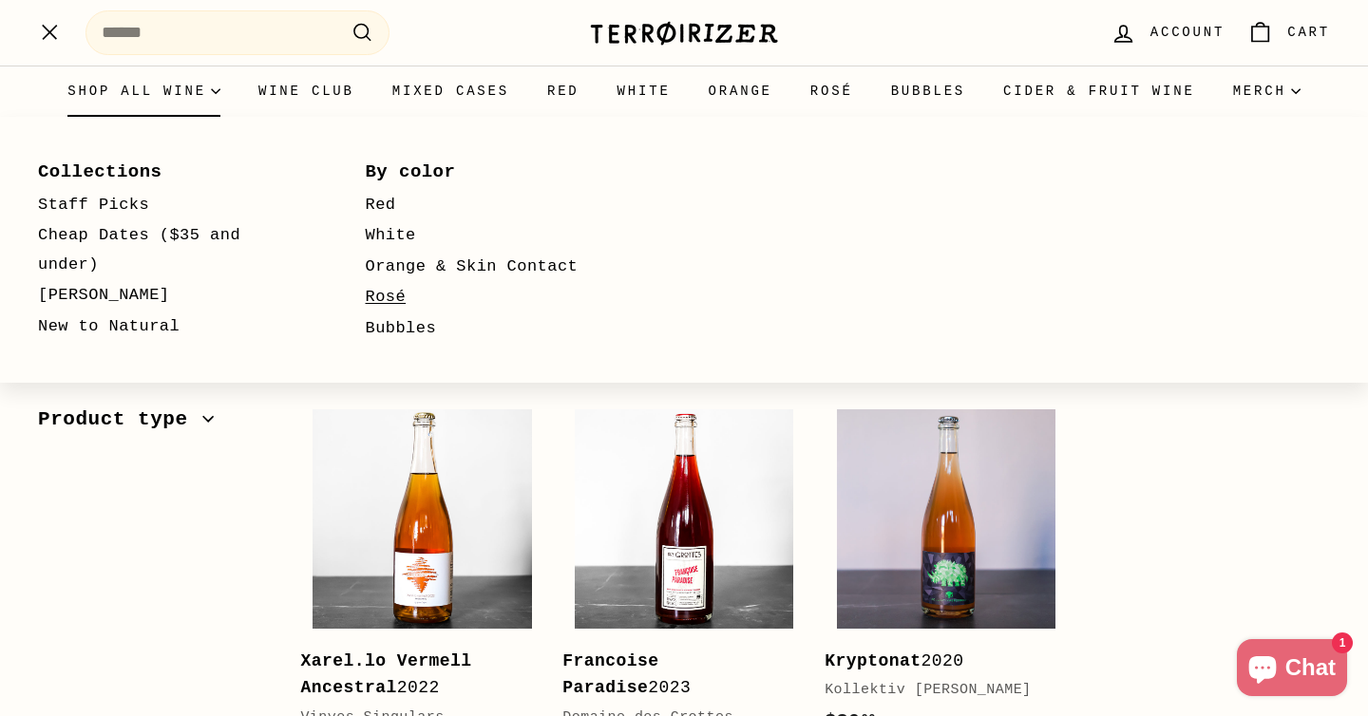
click at [392, 306] on link "Rosé" at bounding box center [502, 297] width 273 height 31
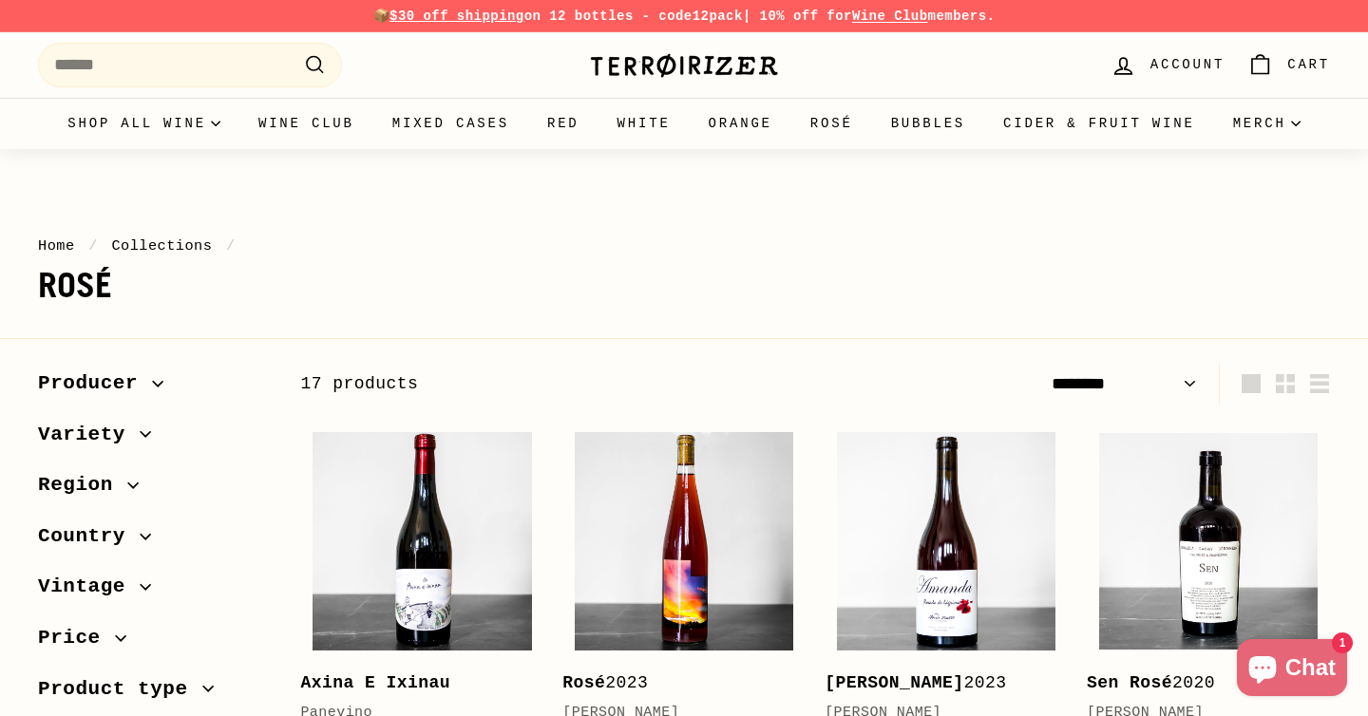
select select "******"
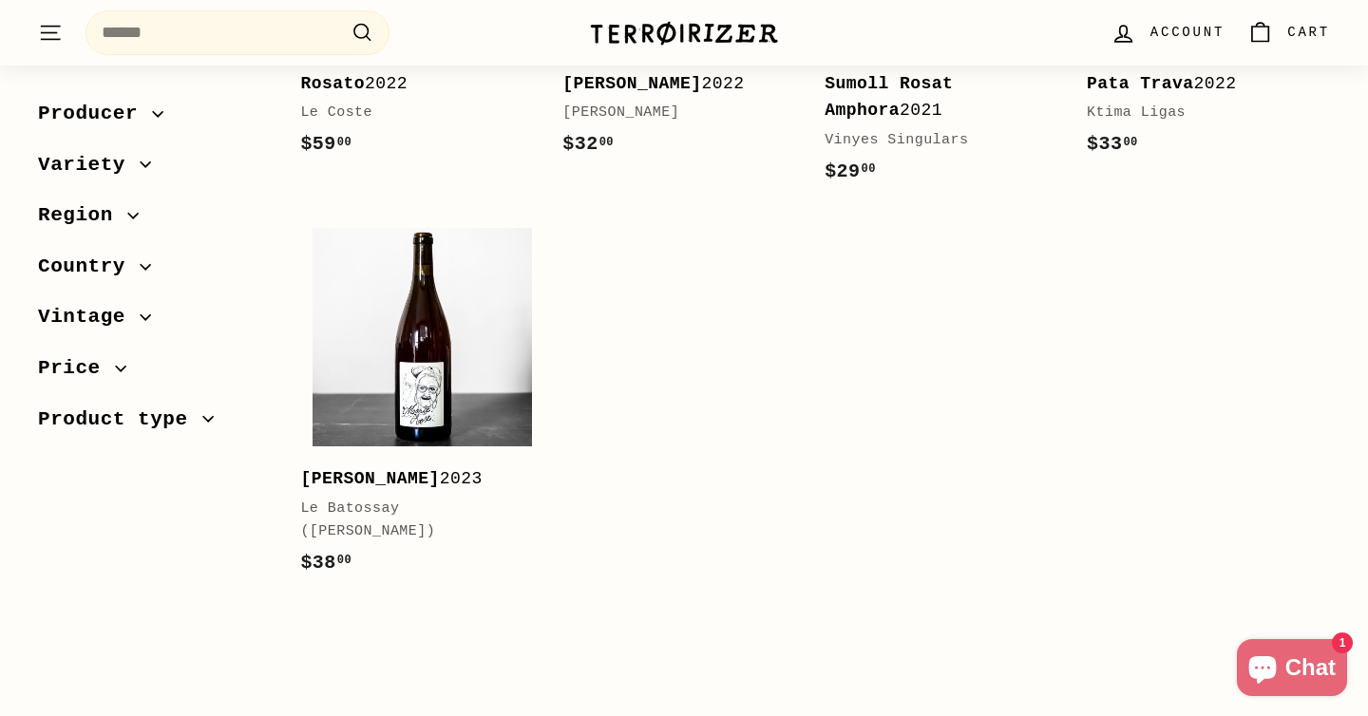
scroll to position [1708, 0]
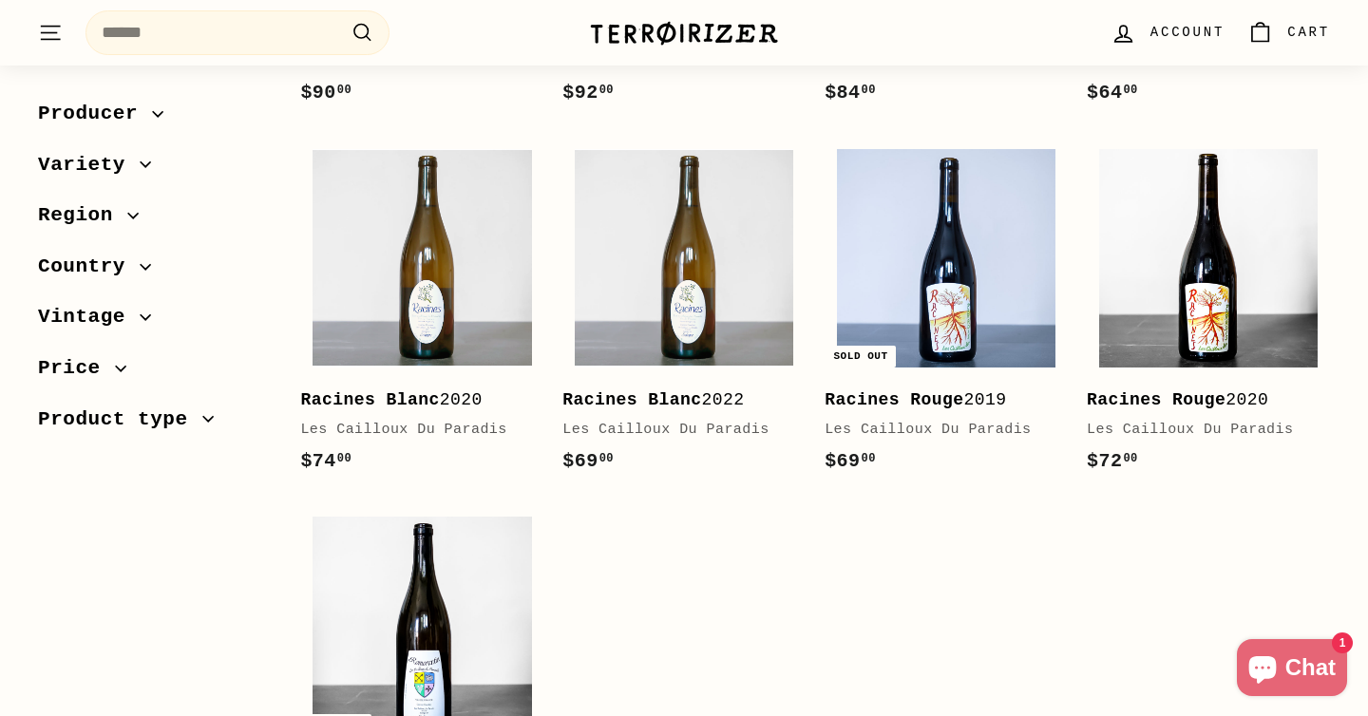
scroll to position [653, 0]
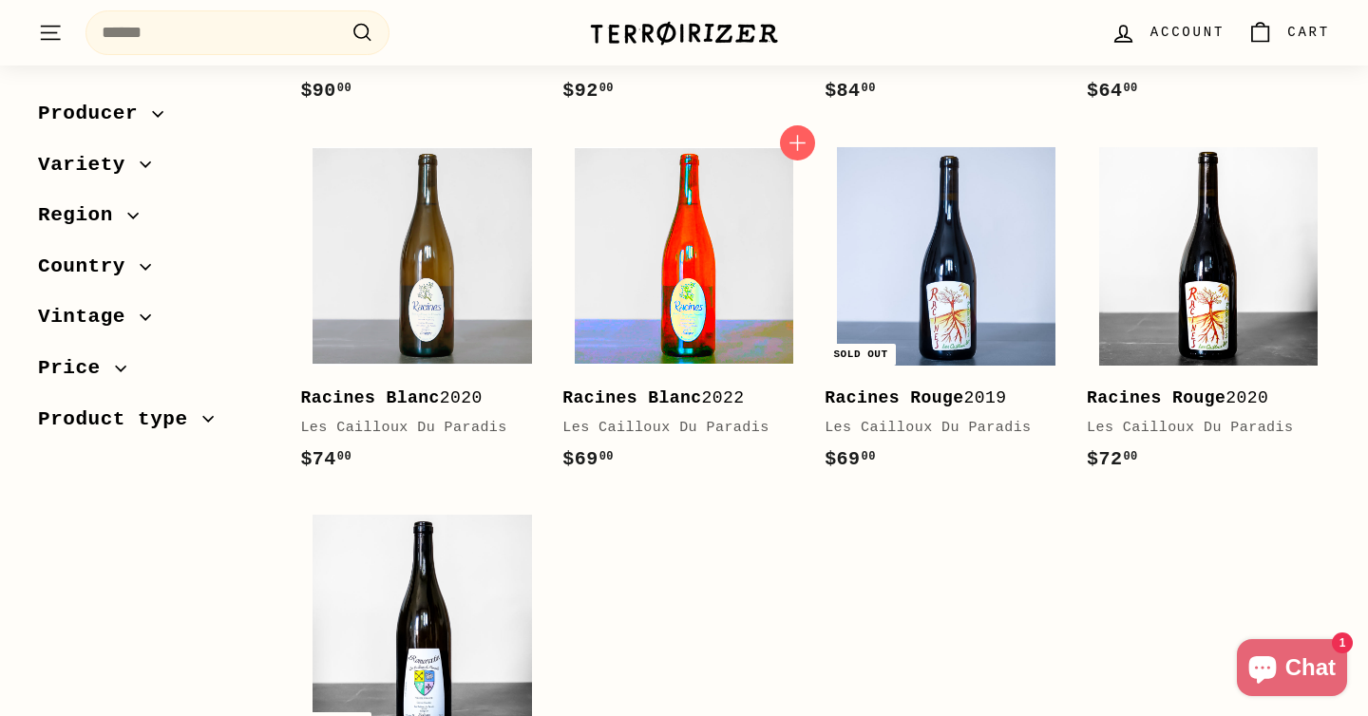
click at [710, 233] on img at bounding box center [684, 256] width 218 height 218
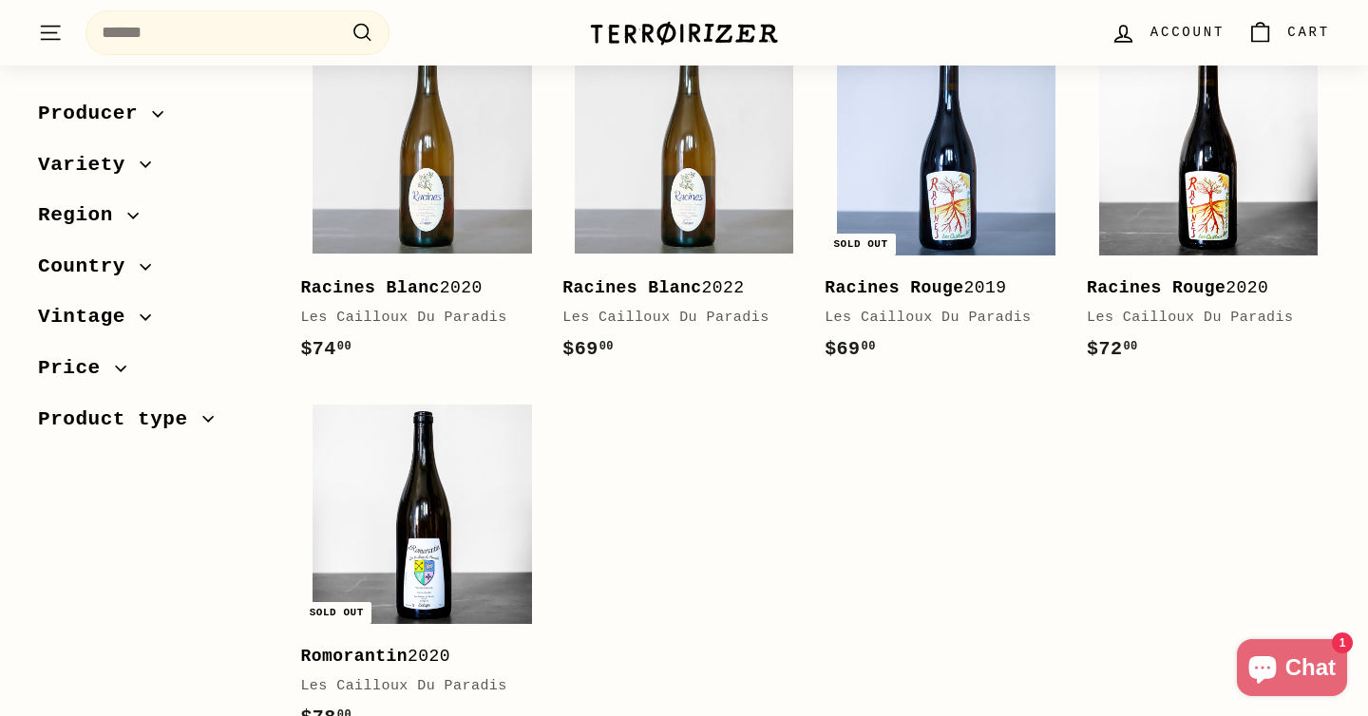
scroll to position [771, 0]
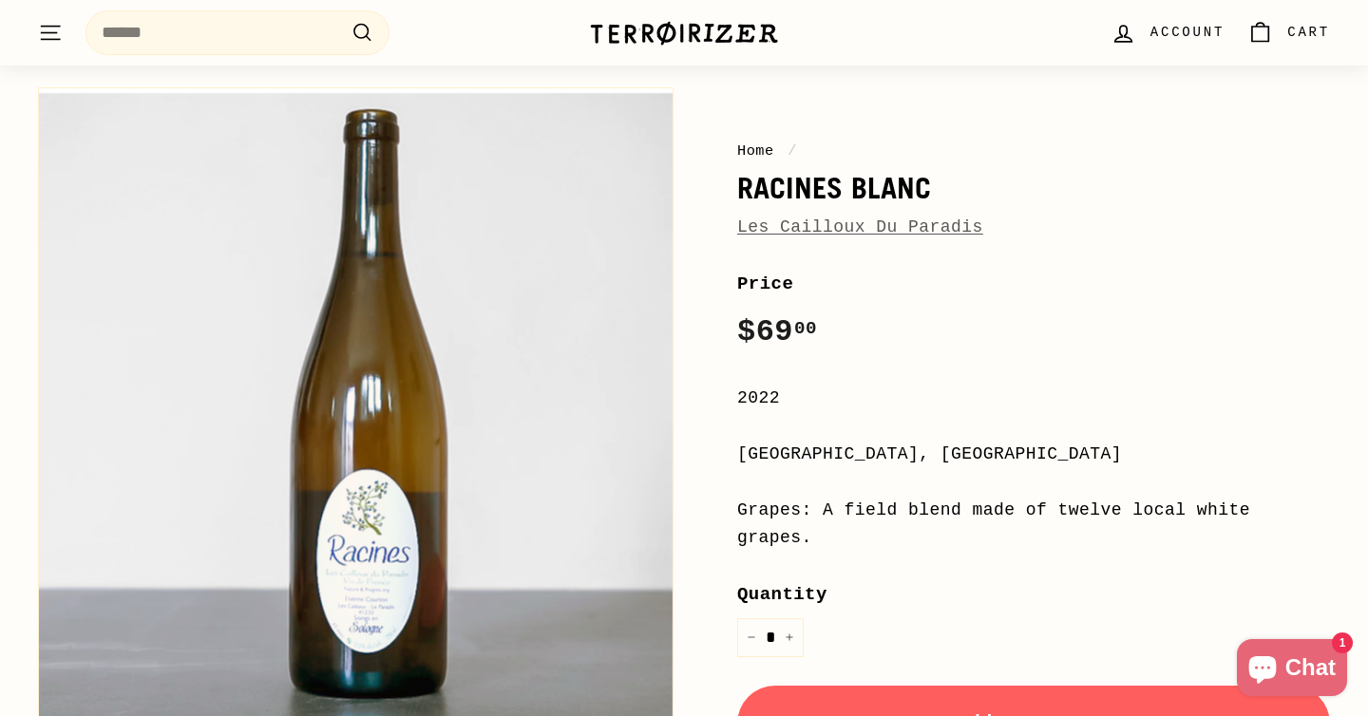
scroll to position [168, 0]
